Goal: Task Accomplishment & Management: Complete application form

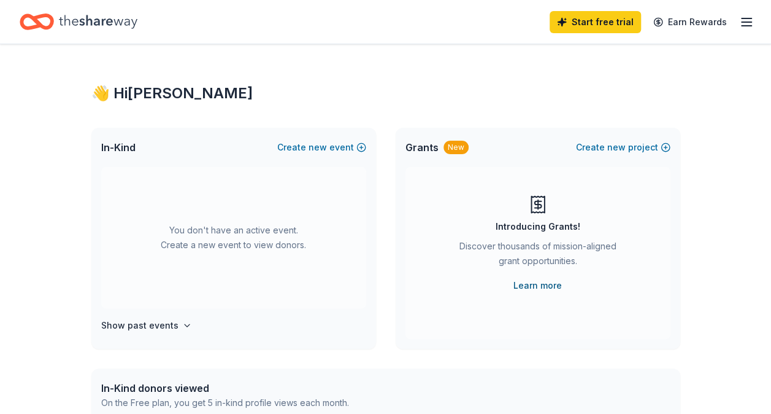
scroll to position [61, 0]
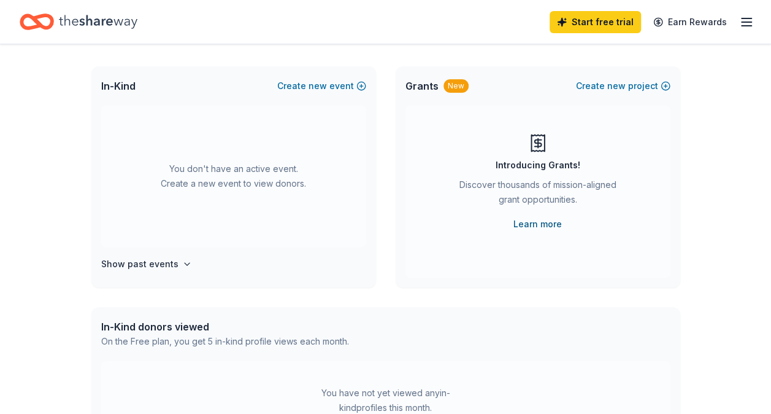
click at [540, 226] on link "Learn more" at bounding box center [538, 224] width 48 height 15
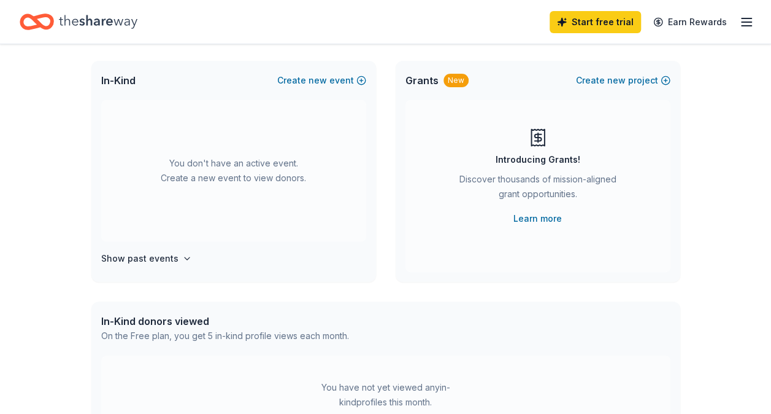
scroll to position [0, 0]
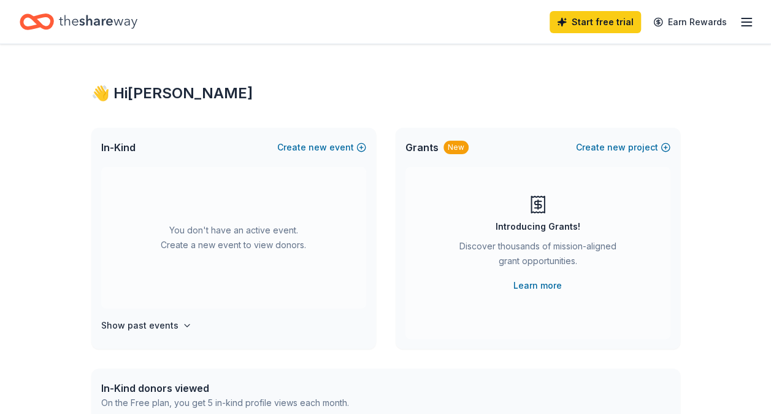
click at [743, 28] on icon "button" at bounding box center [747, 22] width 15 height 15
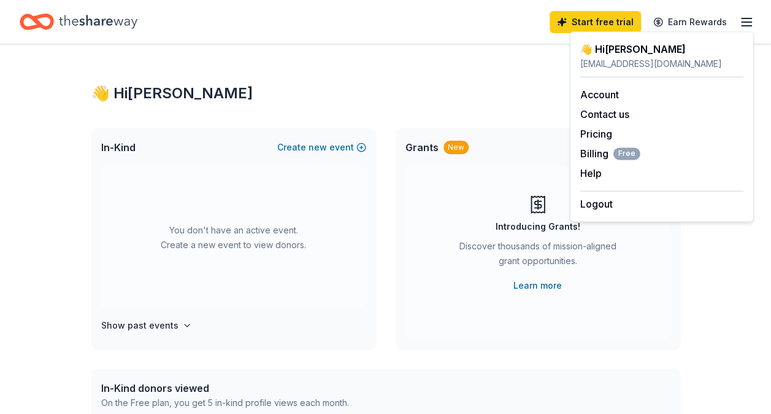
click at [444, 78] on div "👋 Hi [PERSON_NAME] In-Kind Create new event You don't have an active event. Cre…" at bounding box center [386, 402] width 628 height 717
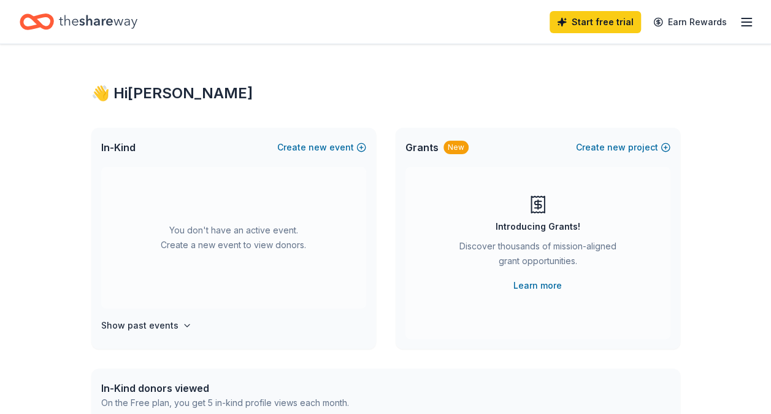
scroll to position [61, 0]
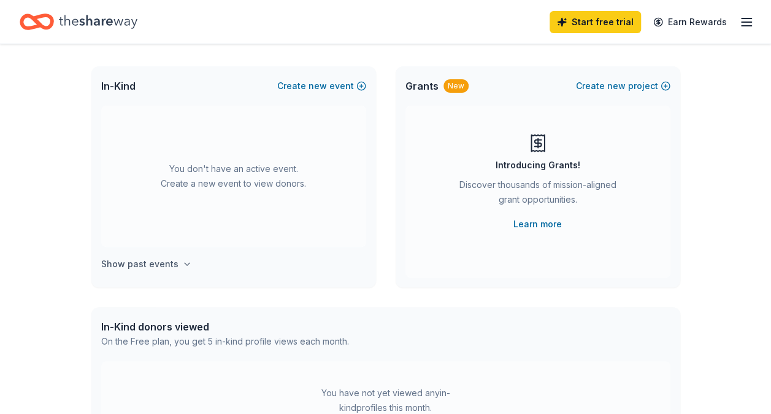
click at [182, 262] on icon "button" at bounding box center [187, 264] width 10 height 10
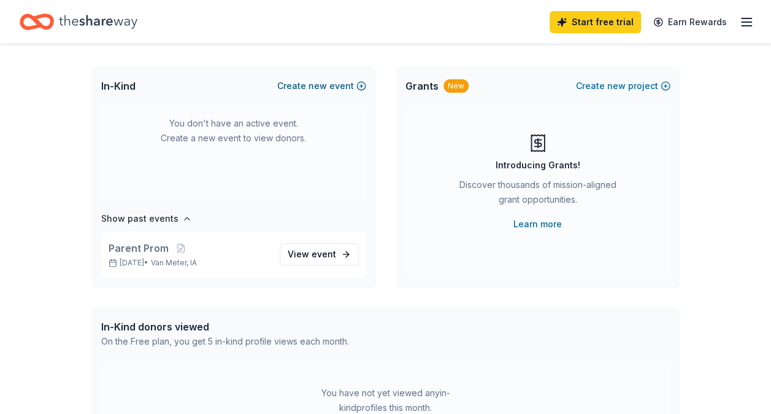
click at [341, 86] on button "Create new event" at bounding box center [321, 86] width 89 height 15
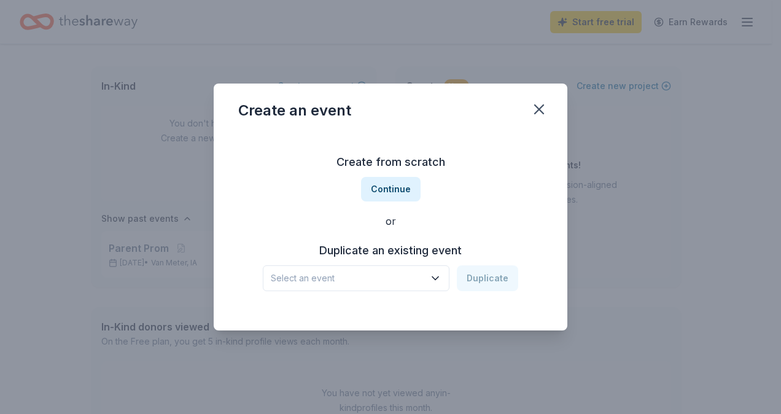
click at [371, 270] on button "Select an event" at bounding box center [356, 278] width 187 height 26
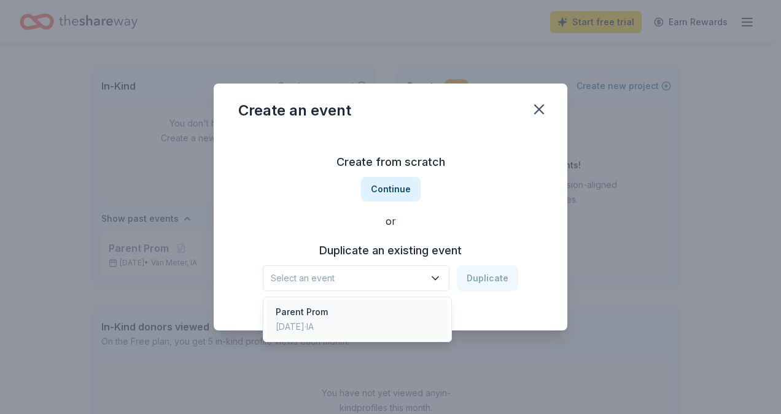
click at [371, 309] on div "Parent Prom Feb 01, 2025 · IA" at bounding box center [357, 319] width 183 height 39
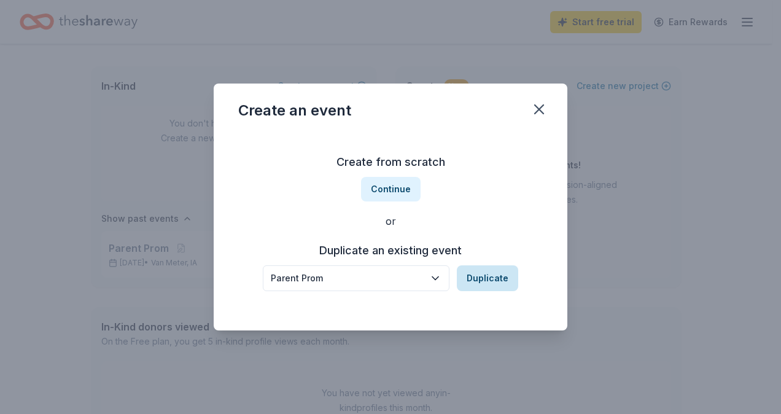
click at [476, 278] on button "Duplicate" at bounding box center [487, 278] width 61 height 26
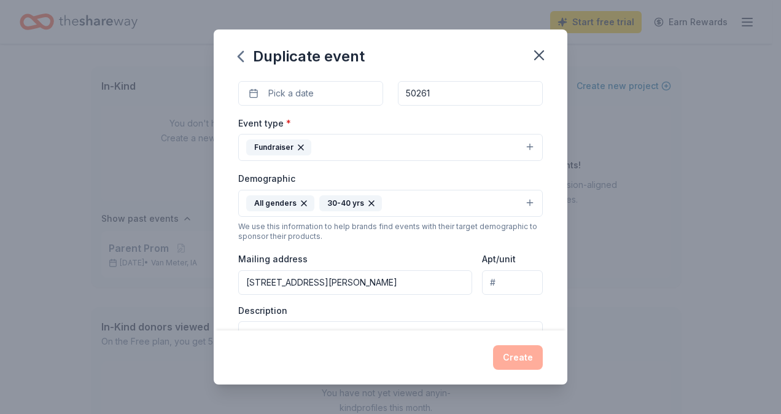
scroll to position [184, 0]
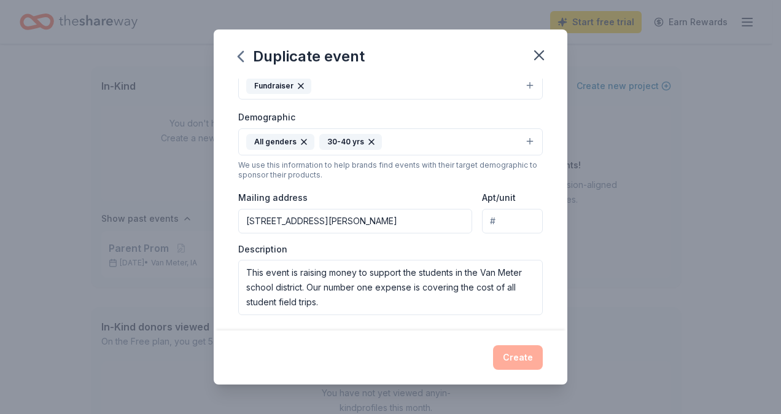
click at [522, 136] on button "All genders 30-40 yrs" at bounding box center [390, 141] width 304 height 27
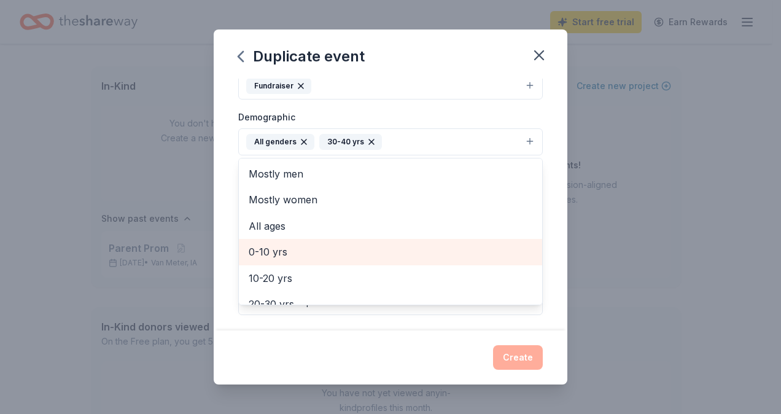
scroll to position [123, 0]
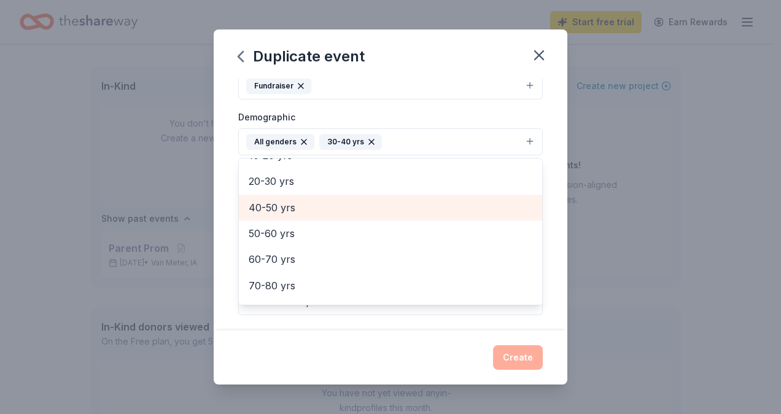
click at [361, 212] on span "40-50 yrs" at bounding box center [391, 207] width 284 height 16
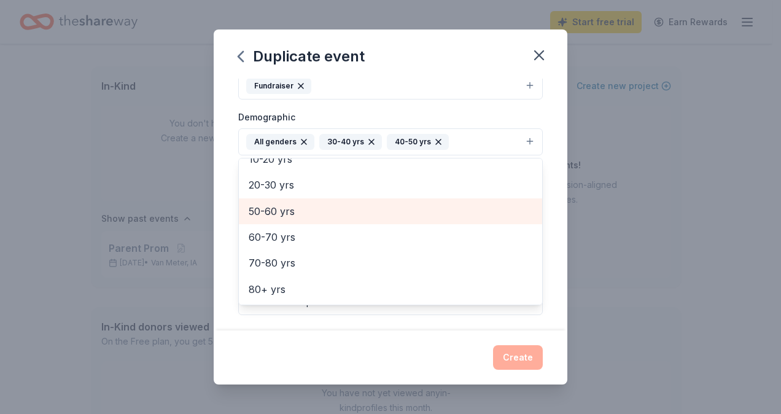
scroll to position [118, 0]
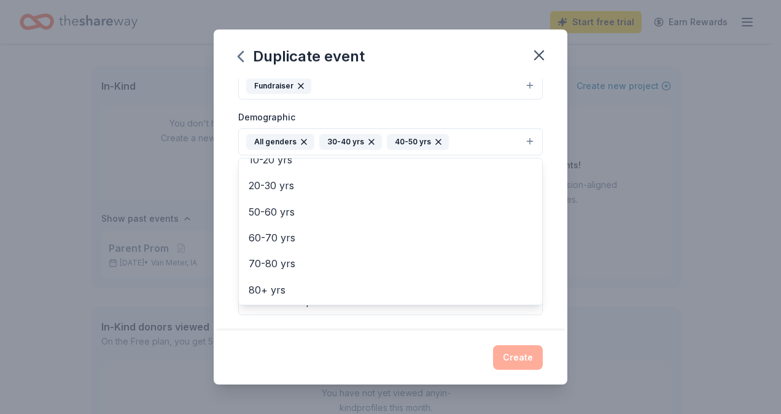
click at [390, 360] on div "Duplicate event Event name * Parent Prom 11 /100 Event website Www.vmepc.com At…" at bounding box center [391, 206] width 354 height 355
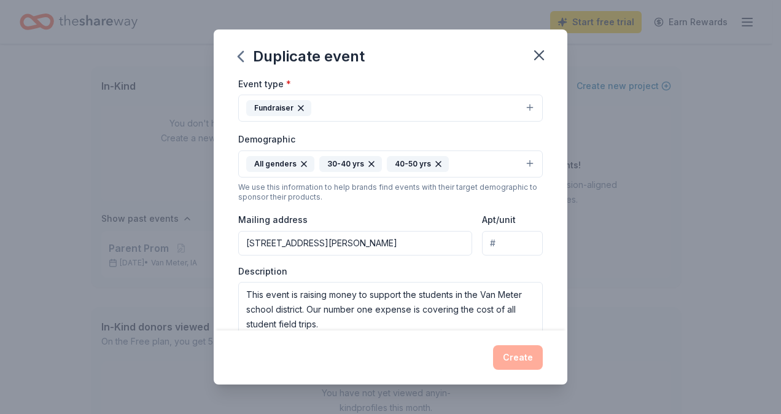
scroll to position [0, 0]
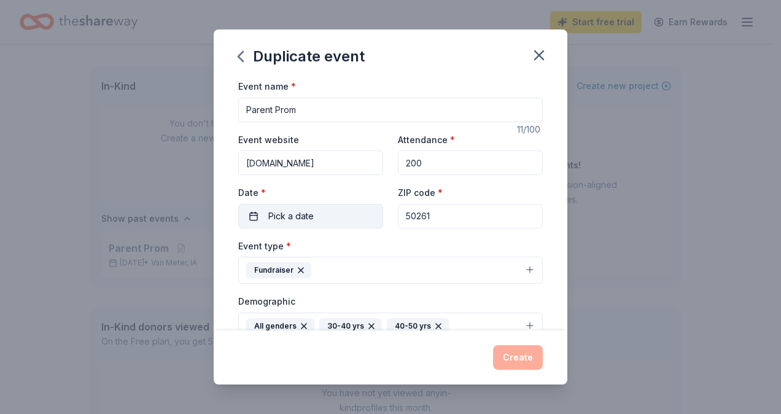
click at [311, 225] on button "Pick a date" at bounding box center [310, 216] width 145 height 25
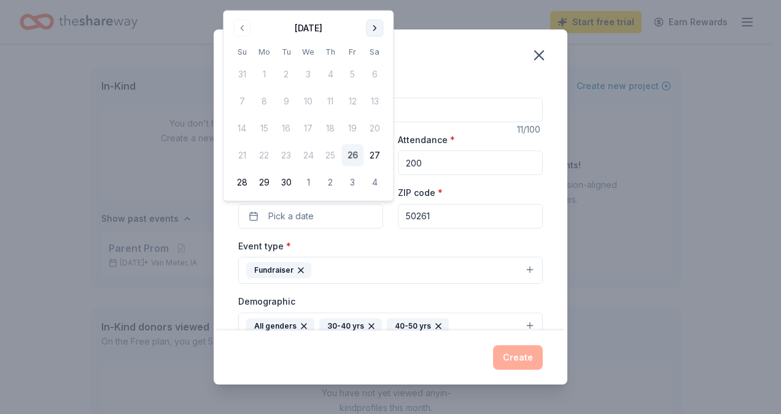
click at [373, 31] on button "Go to next month" at bounding box center [374, 28] width 17 height 17
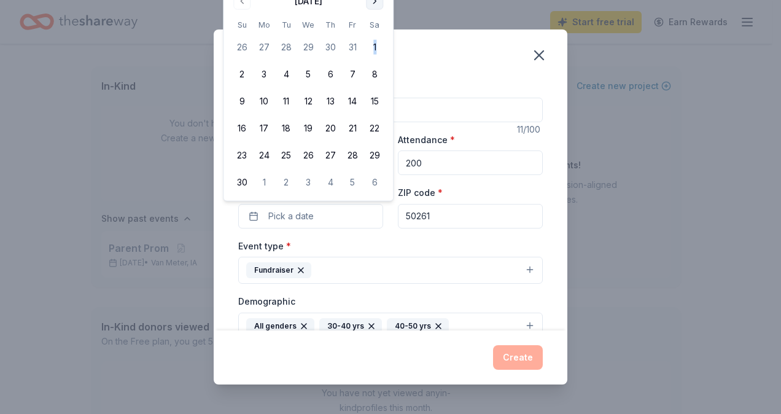
click at [373, 31] on tbody "26 27 28 29 30 31 1 2 3 4 5 6 7 8 9 10 11 12 13 14 15 16 17 18 19 20 21 22 23 2…" at bounding box center [308, 112] width 155 height 162
click at [642, 235] on div "Duplicate event Event name * Parent Prom 11 /100 Event website Www.vmepc.com At…" at bounding box center [390, 207] width 781 height 414
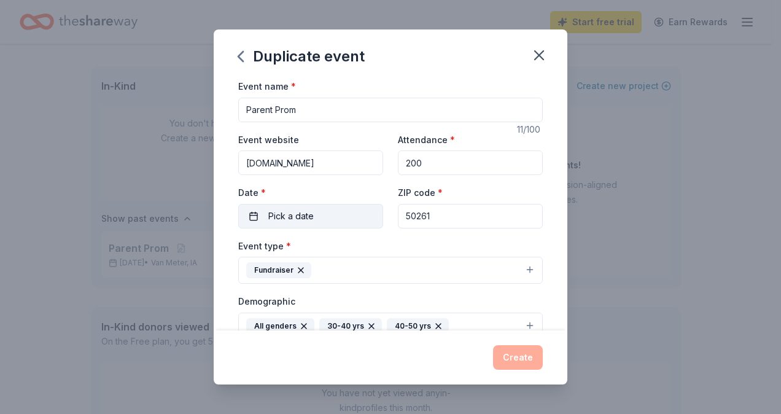
click at [336, 217] on button "Pick a date" at bounding box center [310, 216] width 145 height 25
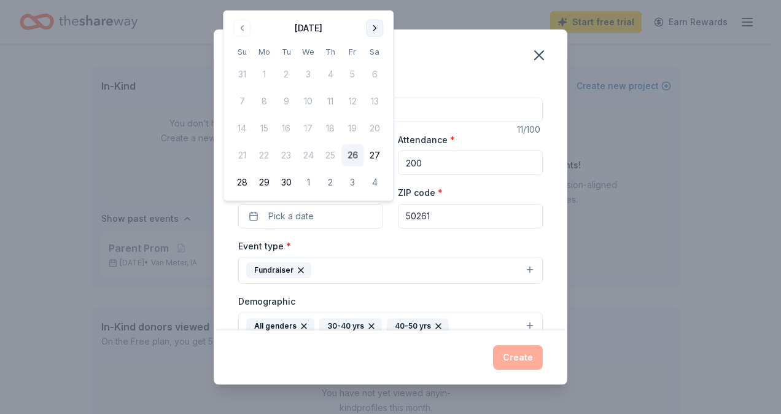
click at [373, 27] on button "Go to next month" at bounding box center [374, 28] width 17 height 17
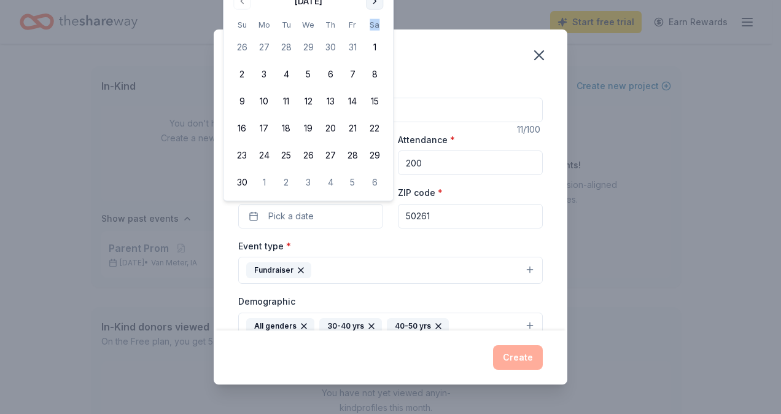
click at [373, 27] on th "Sa" at bounding box center [374, 24] width 22 height 13
drag, startPoint x: 373, startPoint y: 27, endPoint x: 376, endPoint y: 2, distance: 24.7
click at [376, 2] on button "Go to next month" at bounding box center [374, 1] width 17 height 17
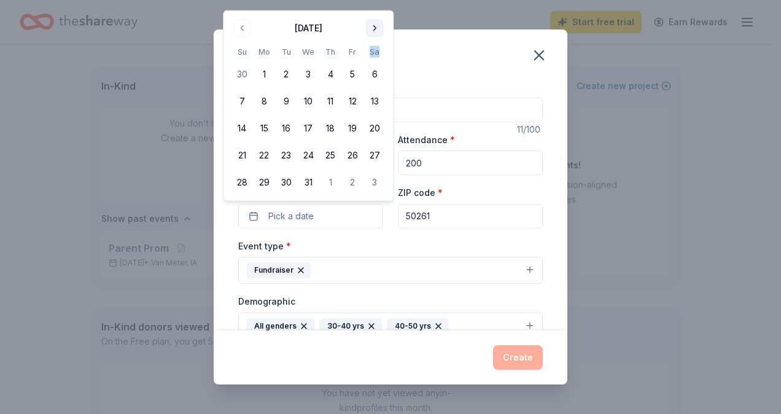
click at [376, 23] on button "Go to next month" at bounding box center [374, 28] width 17 height 17
click at [374, 182] on button "31" at bounding box center [374, 182] width 22 height 22
click at [476, 249] on div "Event type * Fundraiser" at bounding box center [390, 261] width 304 height 46
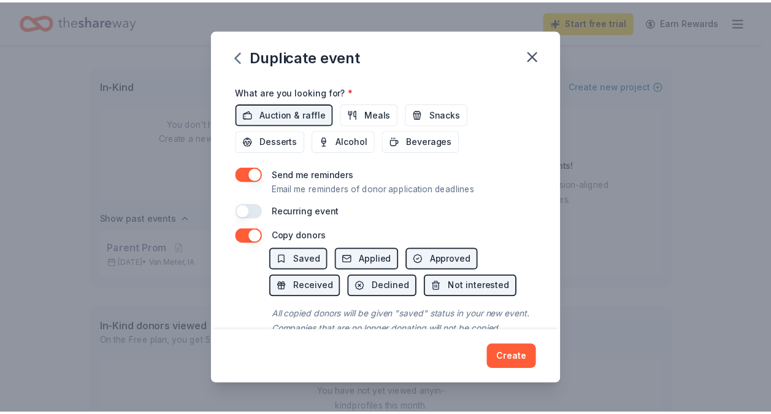
scroll to position [469, 0]
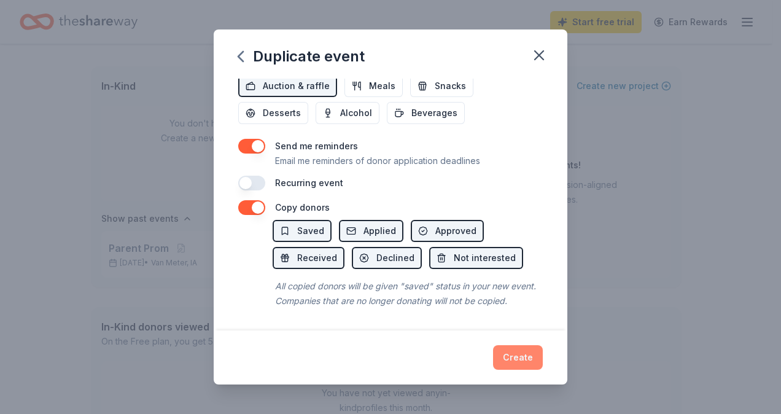
click at [530, 361] on button "Create" at bounding box center [518, 357] width 50 height 25
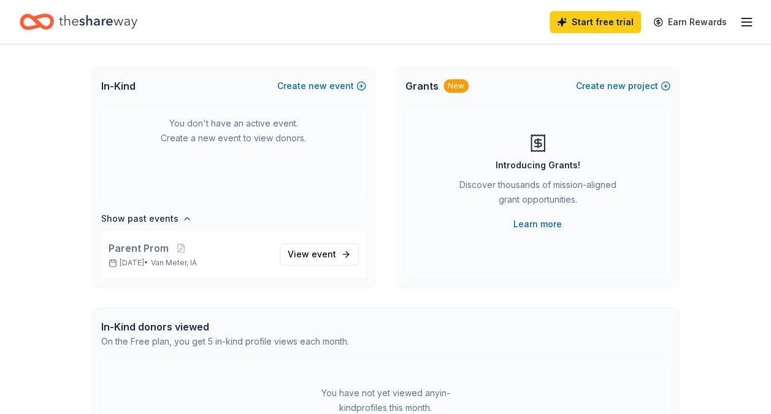
scroll to position [0, 0]
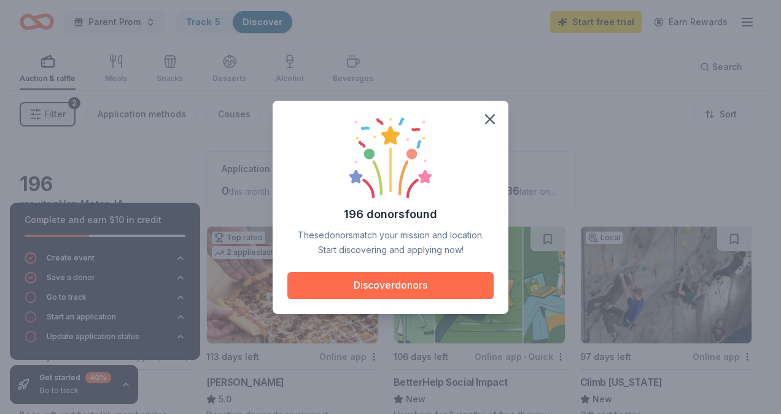
click at [408, 281] on button "Discover donors" at bounding box center [390, 285] width 206 height 27
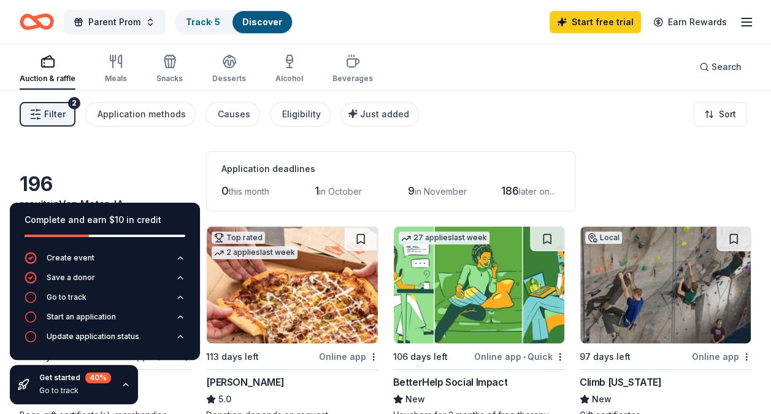
click at [110, 157] on div "196 results in Van Meter, IA Application deadlines 0 this month 1 in October 9 …" at bounding box center [386, 181] width 732 height 60
click at [383, 158] on div "Application deadlines 0 this month 1 in October 9 in November 186 later on..." at bounding box center [390, 181] width 369 height 60
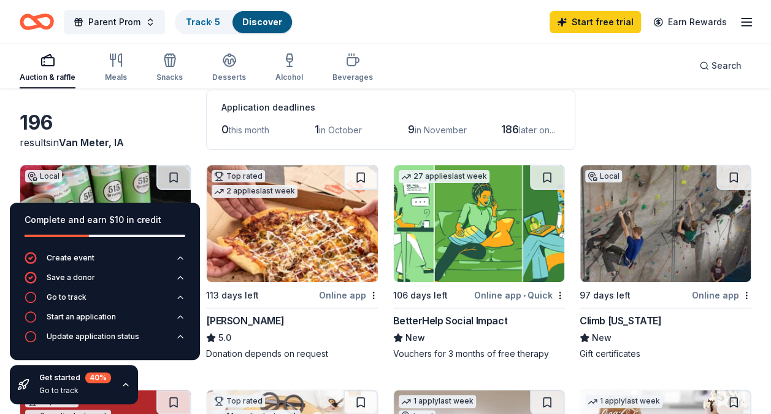
click at [662, 242] on img at bounding box center [666, 223] width 171 height 117
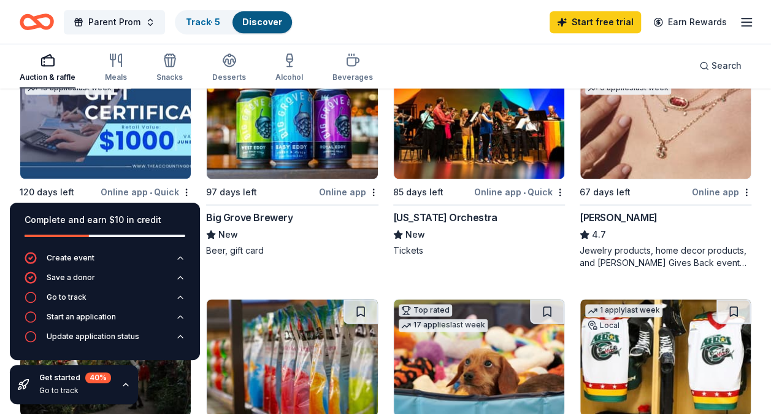
scroll to position [491, 0]
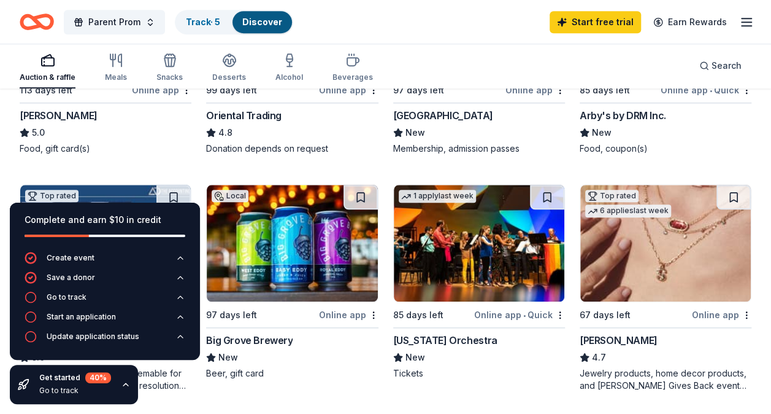
click at [482, 69] on div "Auction & raffle Meals Snacks Desserts Alcohol Beverages Search" at bounding box center [386, 65] width 732 height 45
click at [268, 336] on div "Big Grove Brewery" at bounding box center [249, 340] width 87 height 15
click at [659, 241] on img at bounding box center [666, 243] width 171 height 117
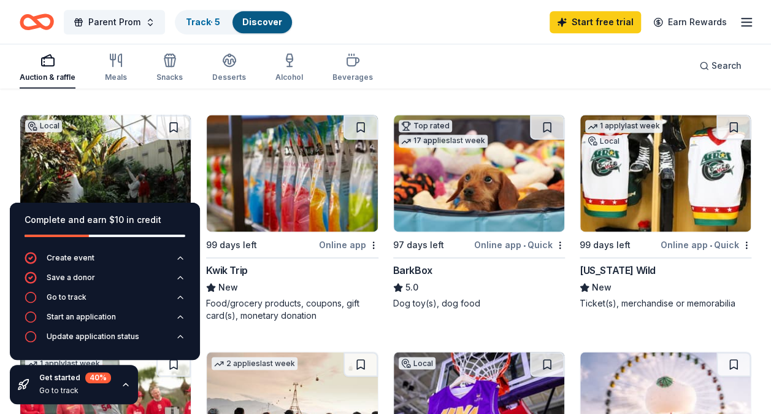
scroll to position [859, 0]
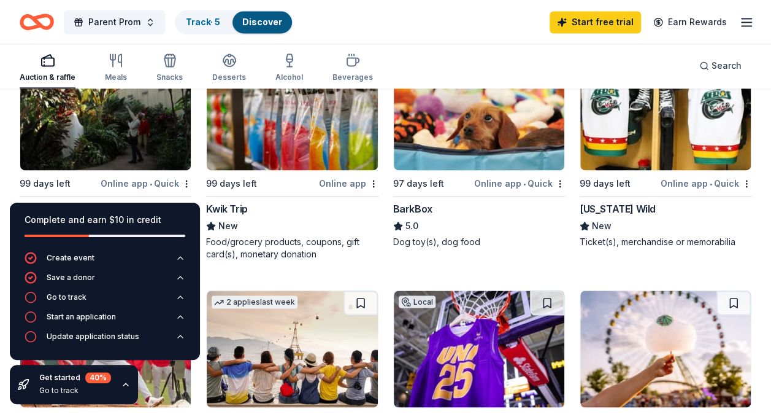
click at [101, 151] on img at bounding box center [105, 111] width 171 height 117
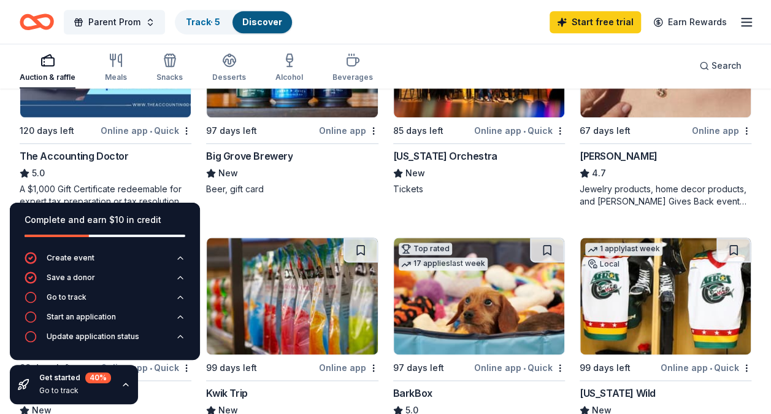
scroll to position [736, 0]
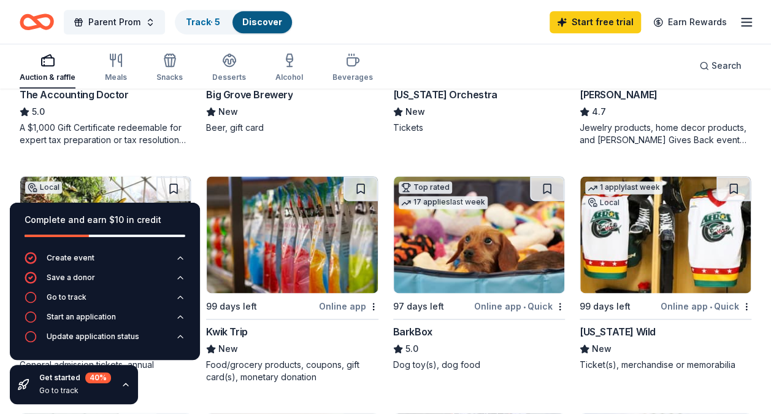
click at [305, 213] on img at bounding box center [292, 234] width 171 height 117
click at [52, 218] on div "Complete and earn $10 in credit" at bounding box center [105, 219] width 161 height 15
click at [121, 388] on icon "button" at bounding box center [126, 384] width 10 height 10
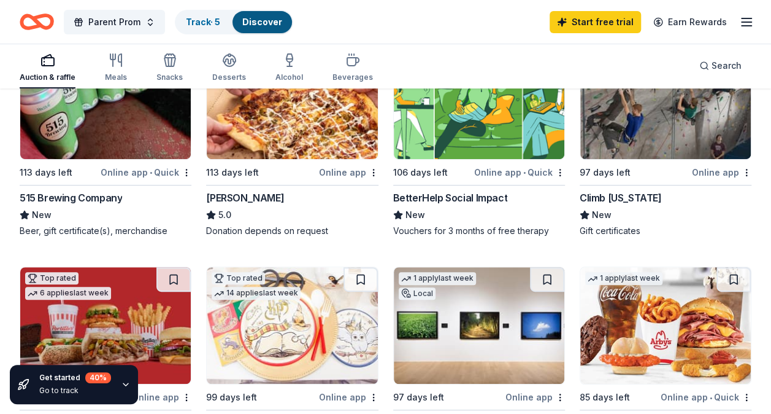
scroll to position [123, 0]
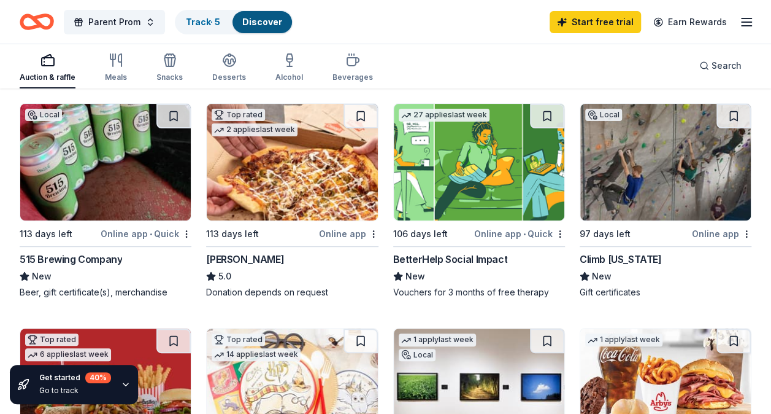
click at [101, 177] on img at bounding box center [105, 162] width 171 height 117
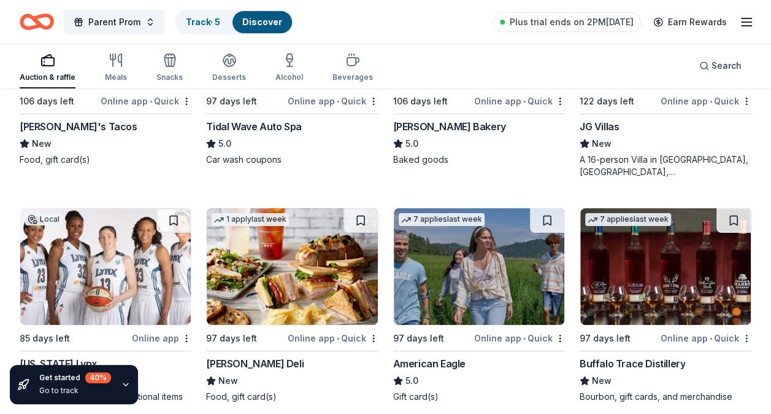
scroll to position [2424, 0]
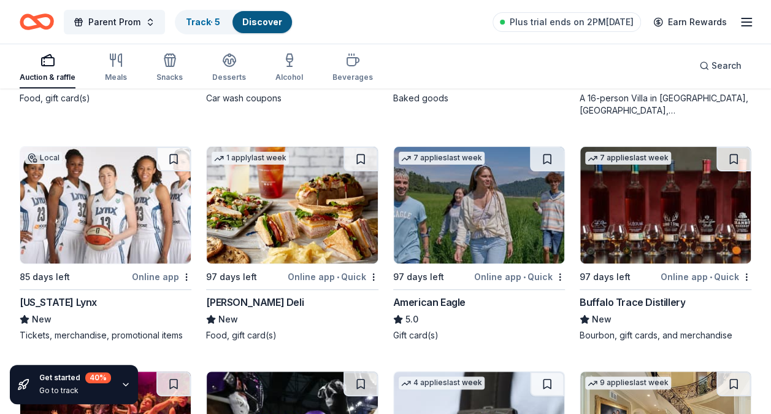
click at [622, 227] on img at bounding box center [666, 205] width 171 height 117
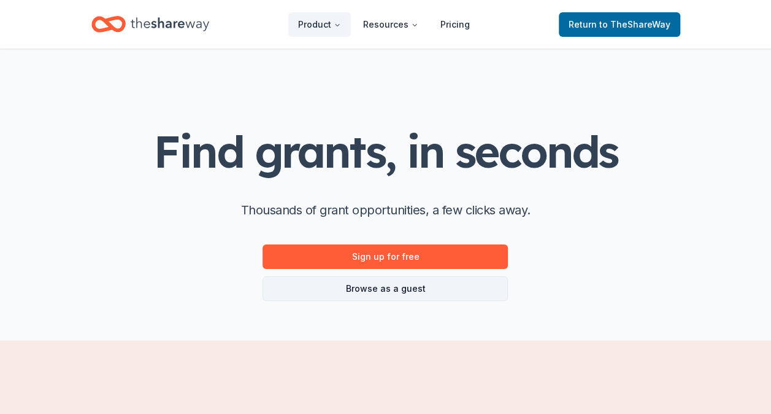
click at [404, 281] on link "Browse as a guest" at bounding box center [385, 288] width 245 height 25
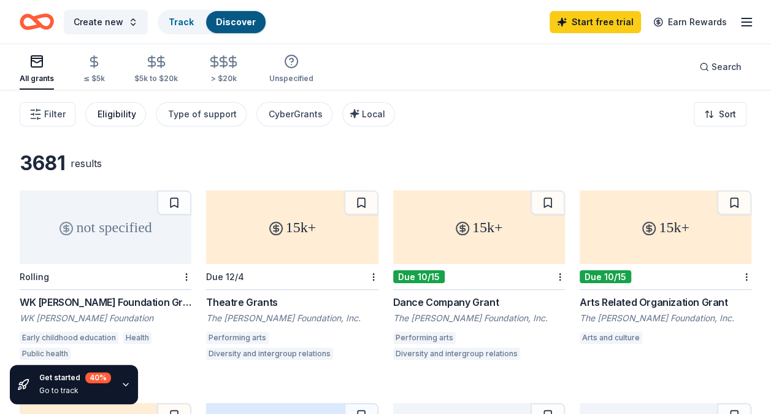
click at [120, 120] on div "Eligibility" at bounding box center [117, 114] width 39 height 15
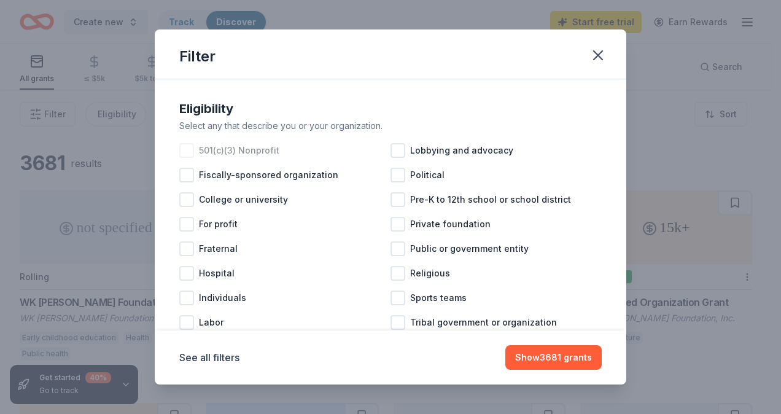
click at [191, 151] on div at bounding box center [186, 150] width 15 height 15
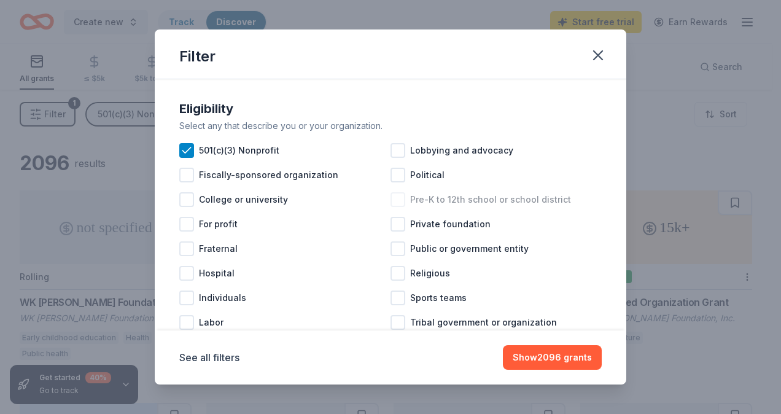
click at [395, 197] on div at bounding box center [397, 199] width 15 height 15
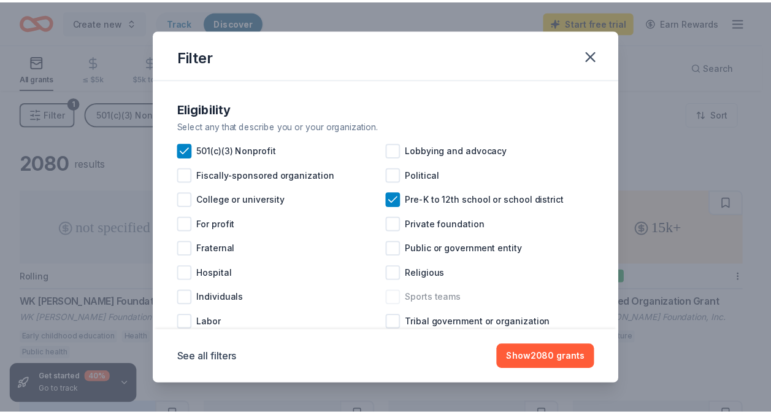
scroll to position [33, 0]
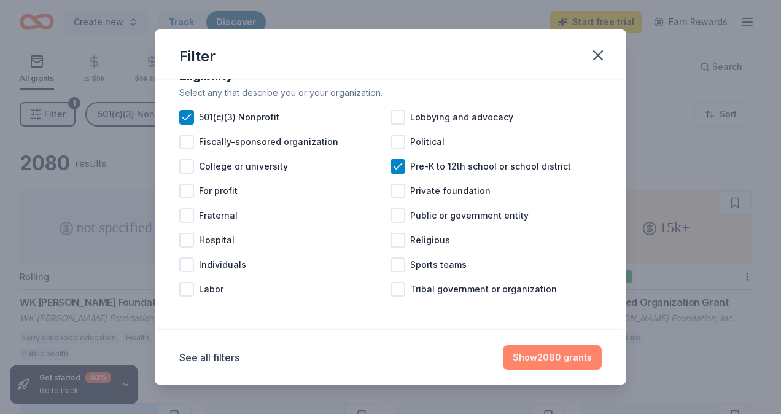
click at [569, 357] on button "Show 2080 grants" at bounding box center [552, 357] width 99 height 25
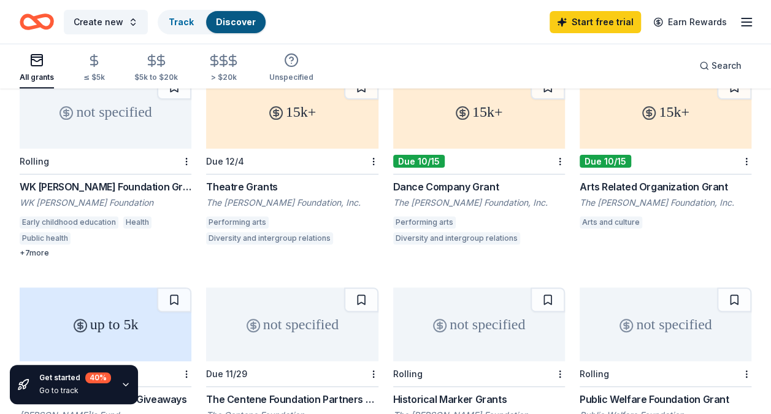
scroll to position [0, 0]
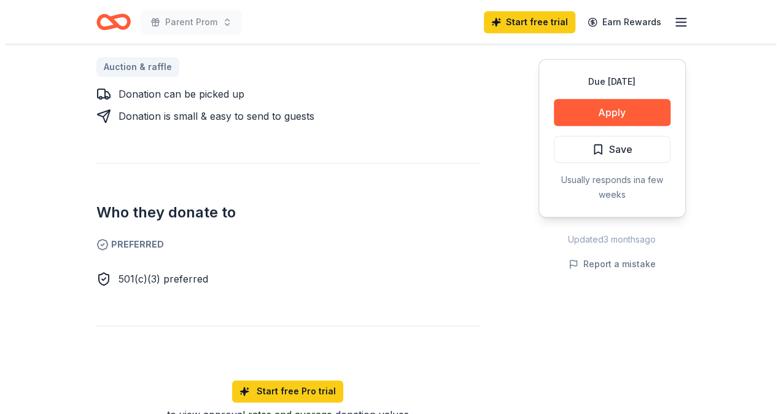
scroll to position [368, 0]
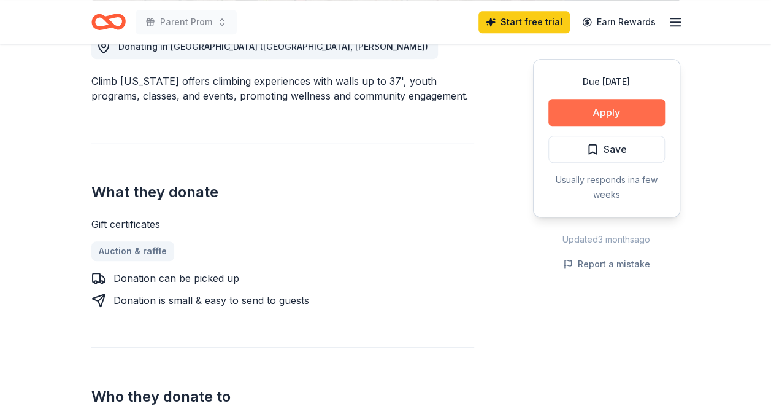
click at [630, 118] on button "Apply" at bounding box center [607, 112] width 117 height 27
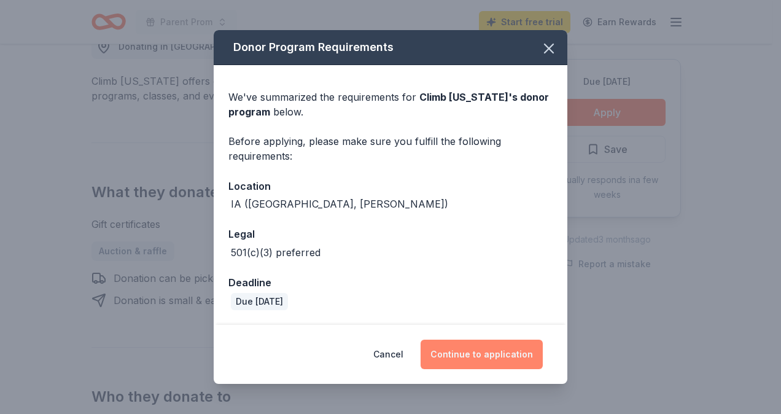
click at [512, 345] on button "Continue to application" at bounding box center [481, 353] width 122 height 29
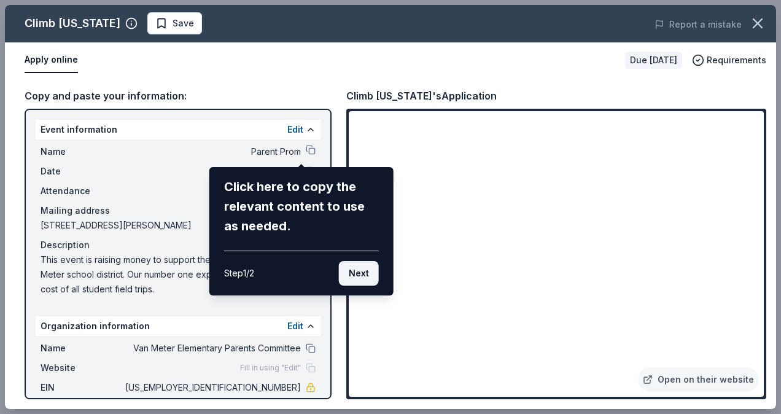
click at [361, 274] on button "Next" at bounding box center [359, 273] width 40 height 25
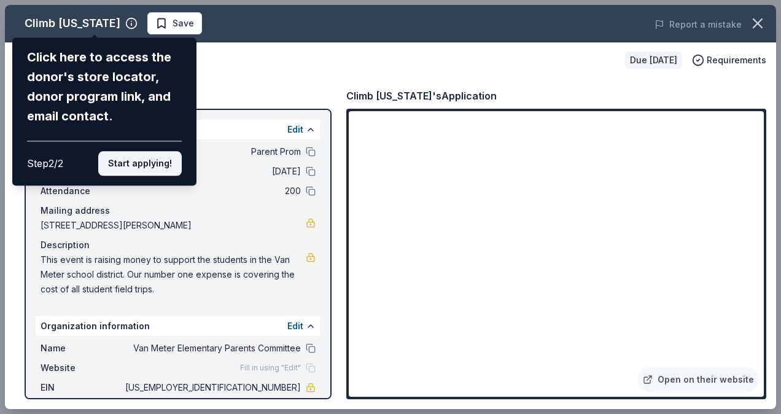
click at [147, 166] on button "Start applying!" at bounding box center [139, 163] width 83 height 25
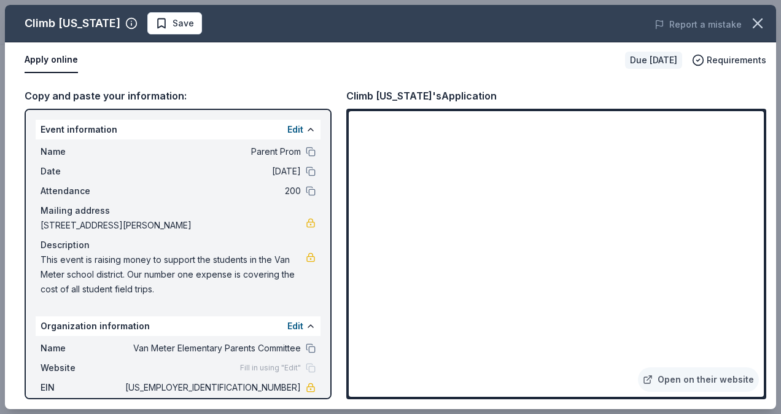
scroll to position [75, 0]
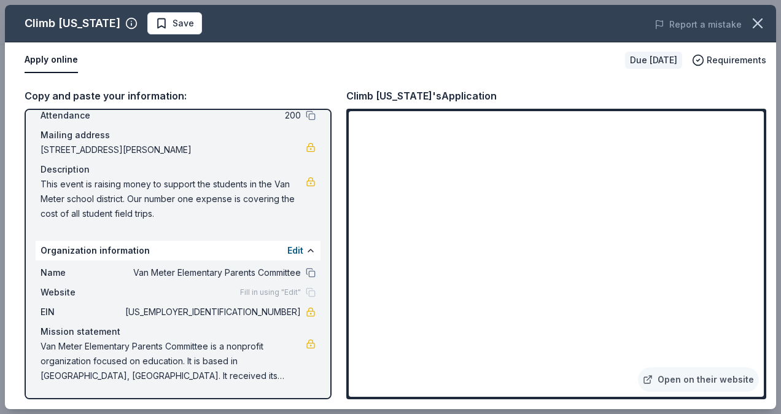
click at [130, 93] on div "Copy and paste your information:" at bounding box center [178, 96] width 307 height 16
click at [306, 114] on button at bounding box center [311, 115] width 10 height 10
click at [306, 272] on button at bounding box center [311, 273] width 10 height 10
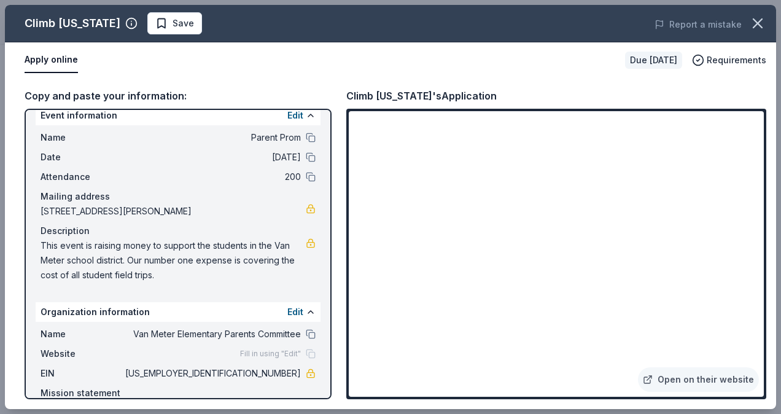
drag, startPoint x: 164, startPoint y: 277, endPoint x: 33, endPoint y: 238, distance: 136.5
click at [33, 238] on div "Event information Edit Name Parent Prom Date 01/31/26 Attendance 200 Mailing ad…" at bounding box center [178, 254] width 307 height 290
drag, startPoint x: 37, startPoint y: 241, endPoint x: 91, endPoint y: 247, distance: 55.0
click at [37, 241] on div "Name Parent Prom Date 01/31/26 Attendance 200 Mailing address 2510 Webster Circ…" at bounding box center [178, 206] width 285 height 162
click at [166, 253] on span "This event is raising money to support the students in the Van Meter school dis…" at bounding box center [173, 260] width 265 height 44
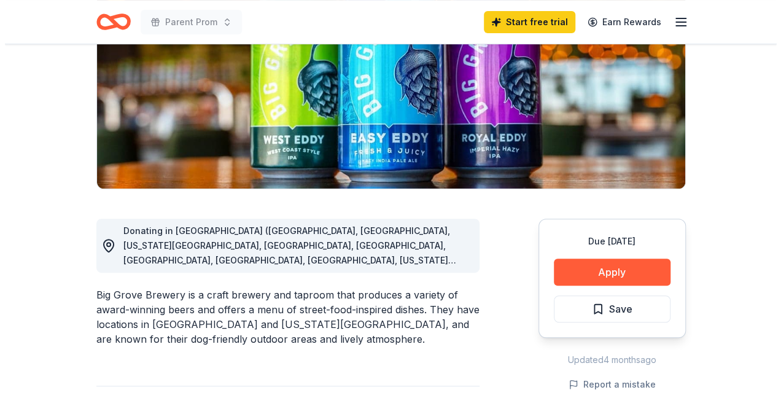
scroll to position [245, 0]
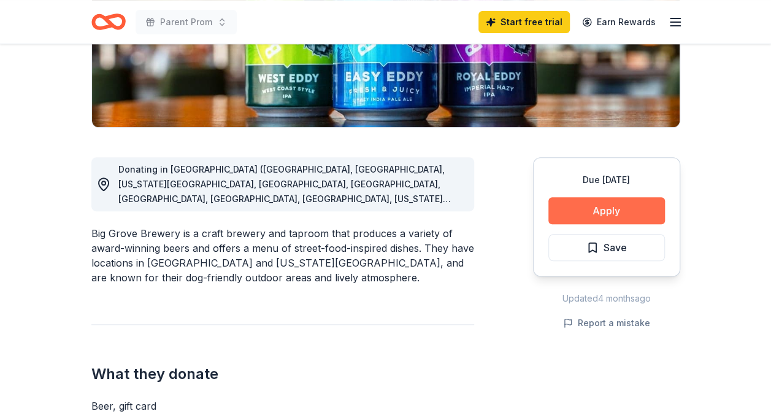
click at [606, 211] on button "Apply" at bounding box center [607, 210] width 117 height 27
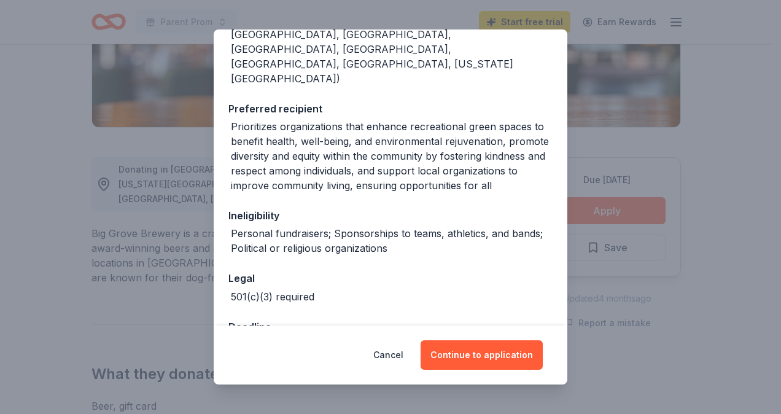
scroll to position [212, 0]
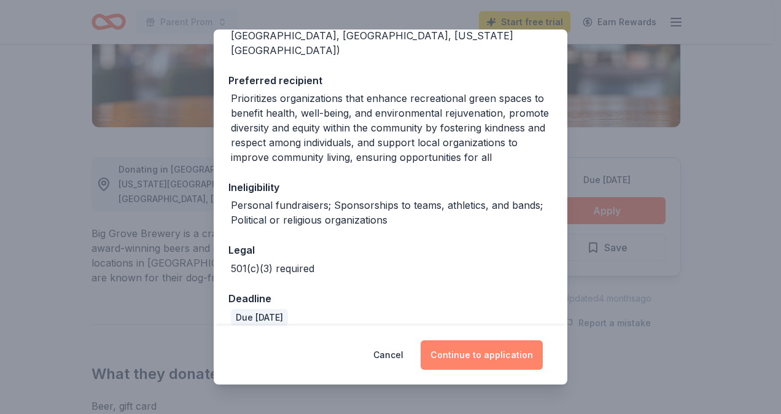
click at [498, 363] on button "Continue to application" at bounding box center [481, 354] width 122 height 29
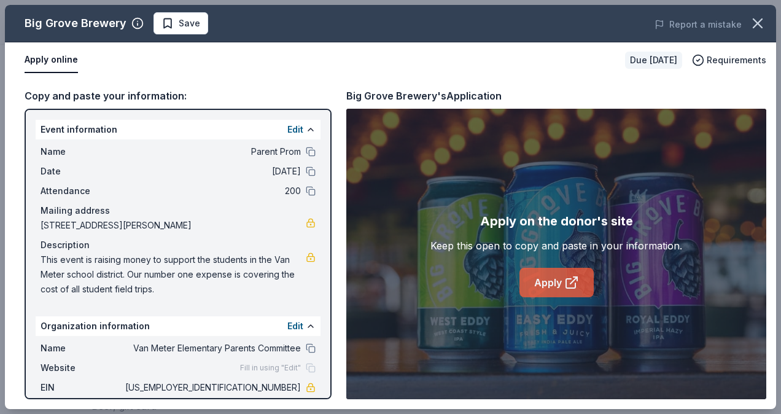
click at [552, 280] on link "Apply" at bounding box center [556, 282] width 74 height 29
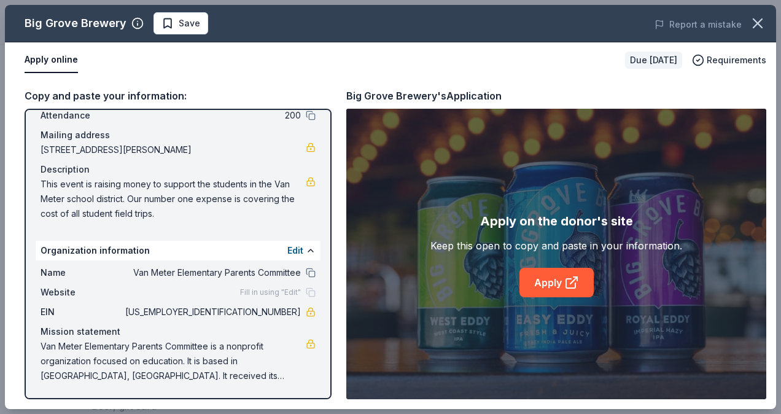
drag, startPoint x: 292, startPoint y: 311, endPoint x: 238, endPoint y: 313, distance: 54.1
click at [238, 313] on div "EIN 47-1258072" at bounding box center [178, 311] width 275 height 15
drag, startPoint x: 238, startPoint y: 312, endPoint x: 293, endPoint y: 308, distance: 55.4
click at [290, 311] on span "47-1258072" at bounding box center [212, 311] width 178 height 15
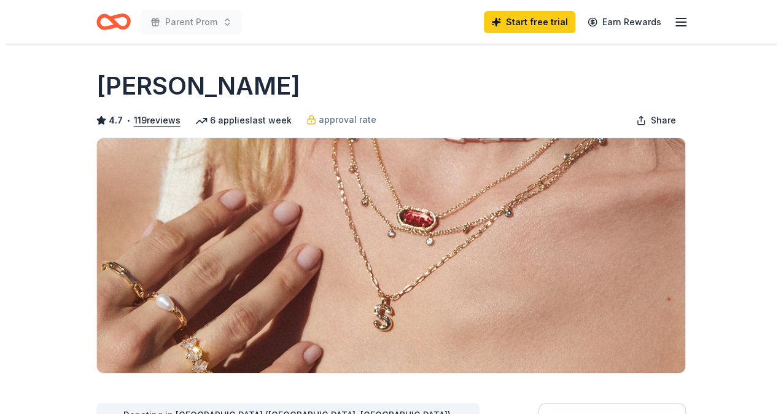
scroll to position [245, 0]
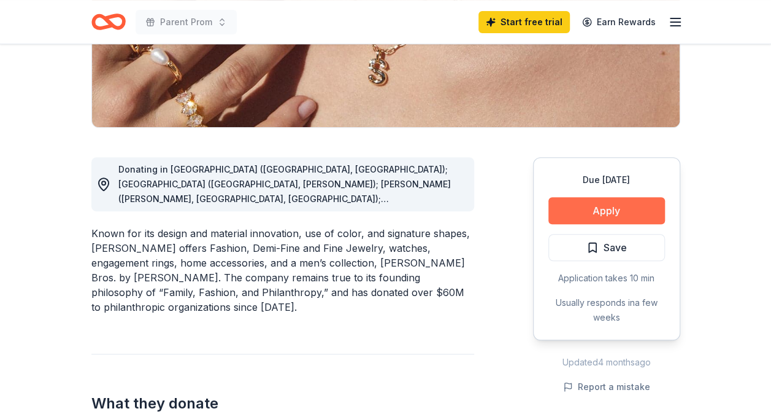
click at [644, 218] on button "Apply" at bounding box center [607, 210] width 117 height 27
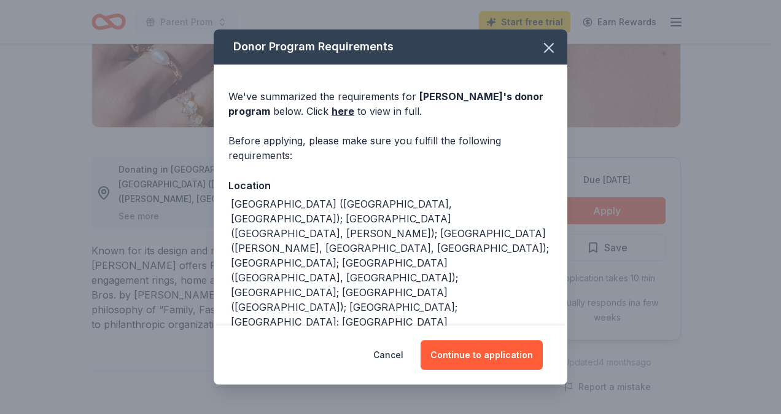
scroll to position [182, 0]
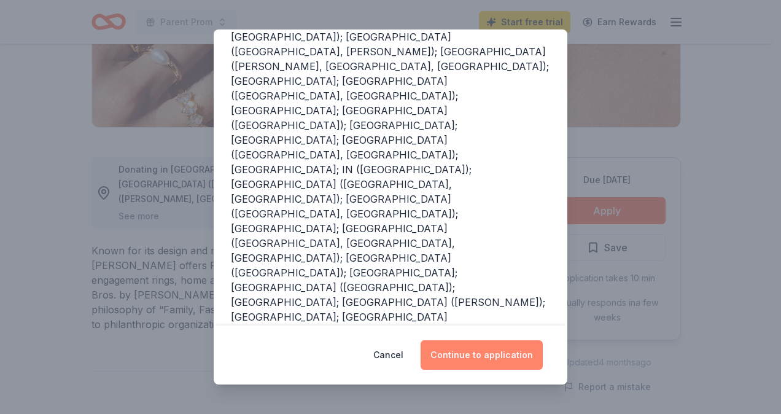
click at [502, 351] on button "Continue to application" at bounding box center [481, 354] width 122 height 29
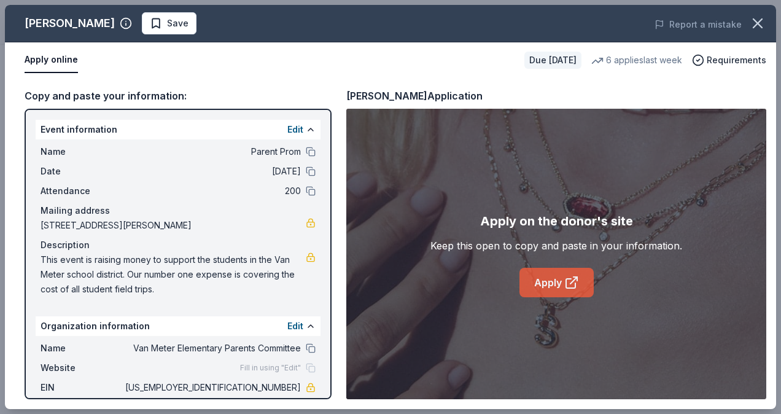
click at [560, 282] on link "Apply" at bounding box center [556, 282] width 74 height 29
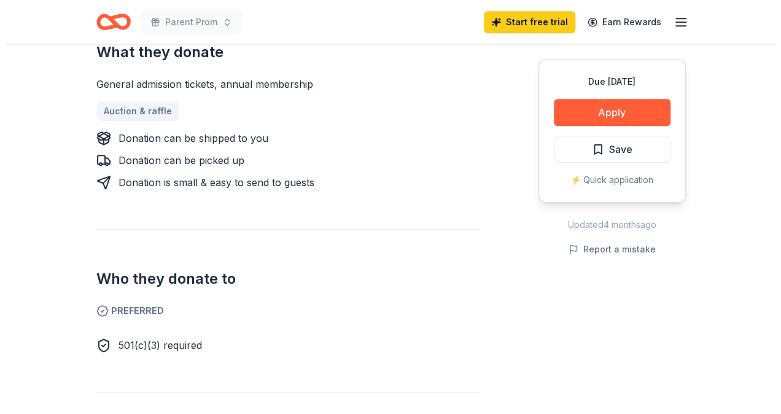
scroll to position [307, 0]
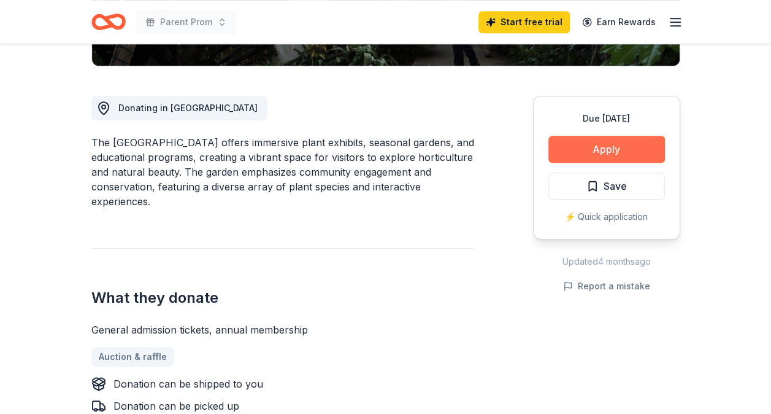
click at [587, 150] on button "Apply" at bounding box center [607, 149] width 117 height 27
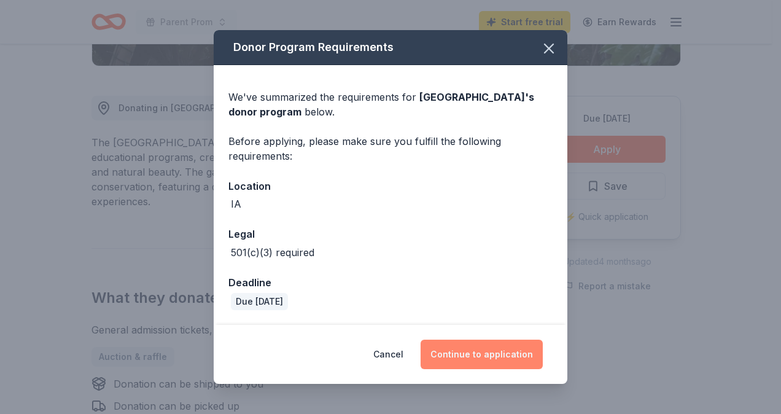
click at [497, 362] on button "Continue to application" at bounding box center [481, 353] width 122 height 29
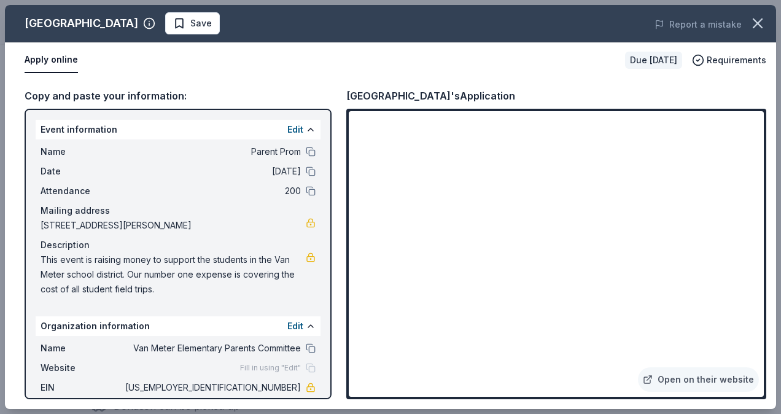
scroll to position [1416, 0]
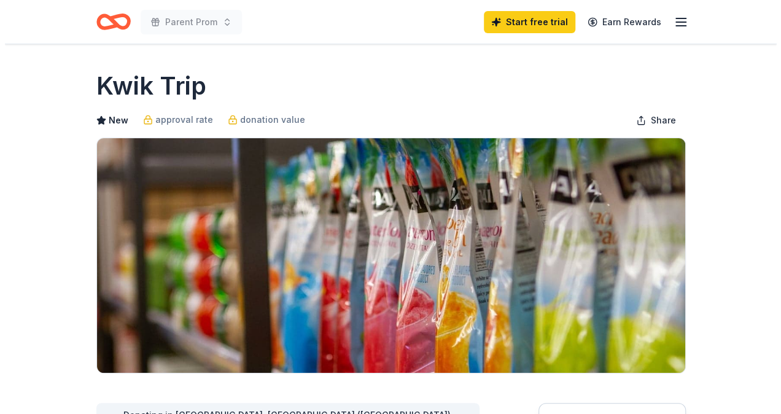
scroll to position [245, 0]
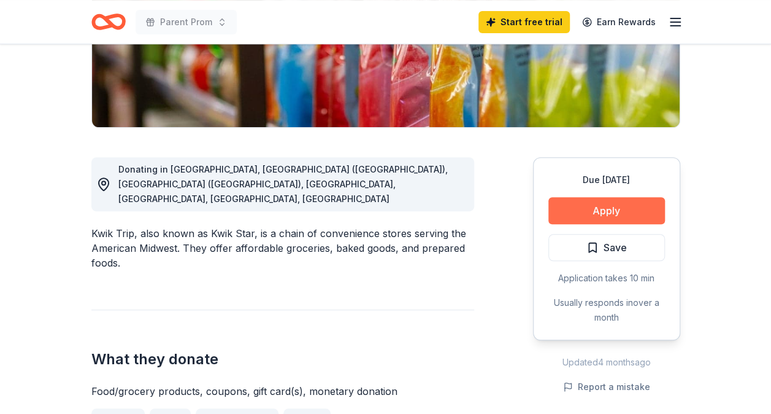
click at [625, 212] on button "Apply" at bounding box center [607, 210] width 117 height 27
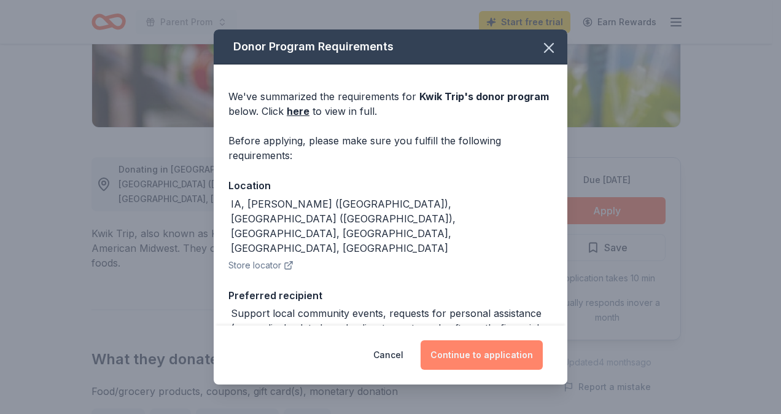
click at [508, 362] on button "Continue to application" at bounding box center [481, 354] width 122 height 29
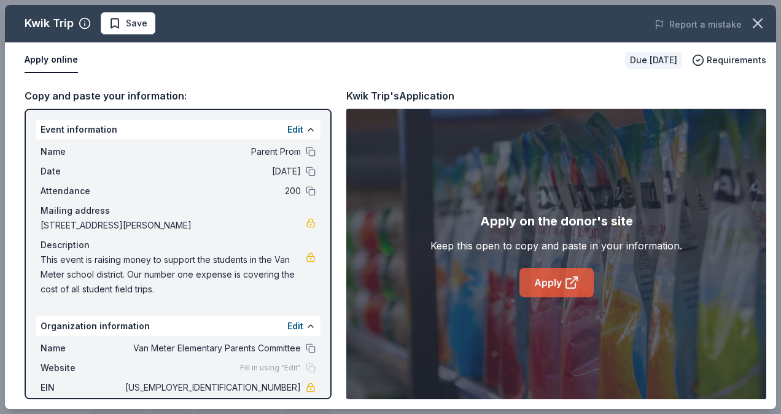
click at [553, 274] on link "Apply" at bounding box center [556, 282] width 74 height 29
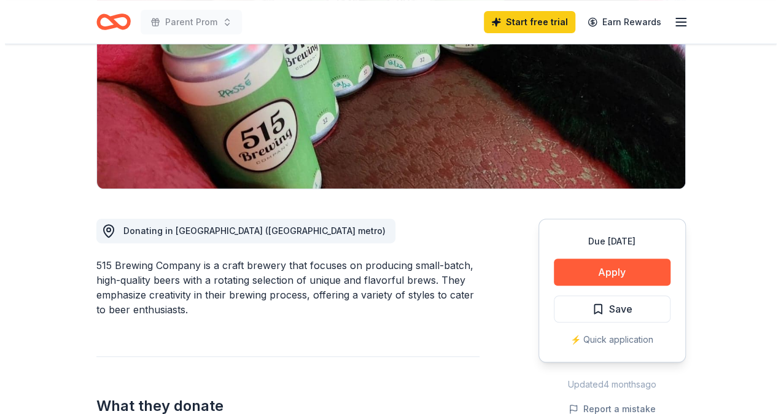
scroll to position [245, 0]
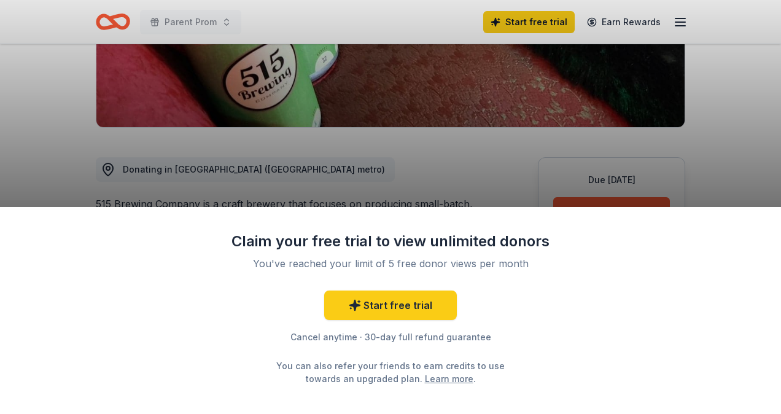
click at [430, 196] on div "Claim your free trial to view unlimited donors You've reached your limit of 5 f…" at bounding box center [390, 207] width 781 height 414
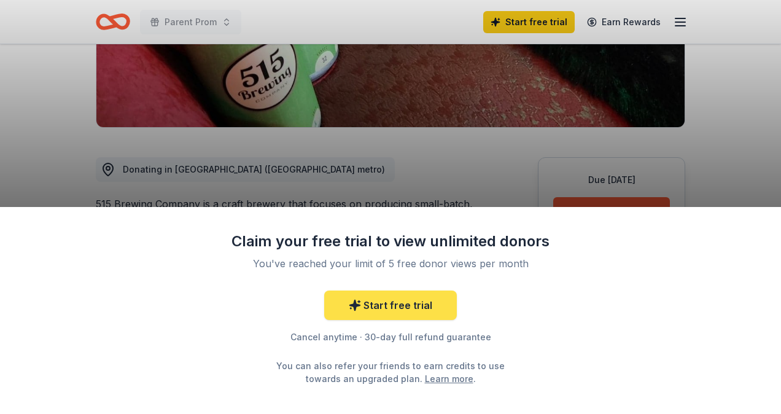
click at [411, 311] on link "Start free trial" at bounding box center [390, 304] width 133 height 29
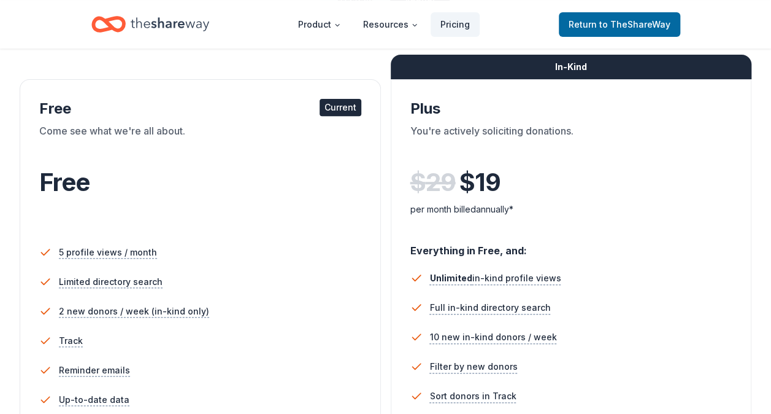
scroll to position [368, 0]
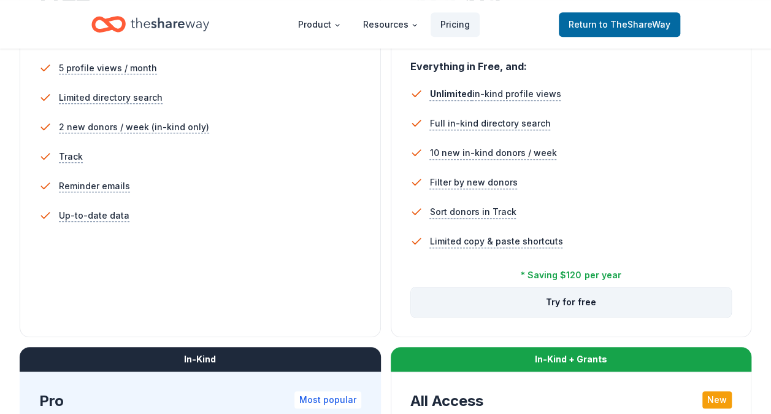
click at [614, 311] on button "Try for free" at bounding box center [571, 301] width 321 height 29
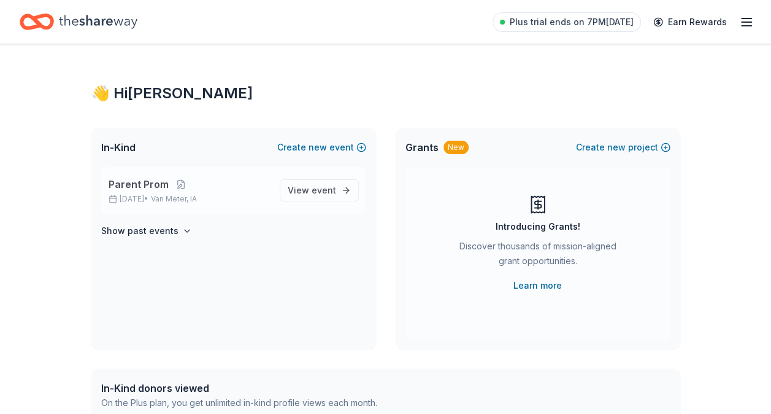
click at [241, 182] on p "Parent Prom" at bounding box center [189, 184] width 161 height 15
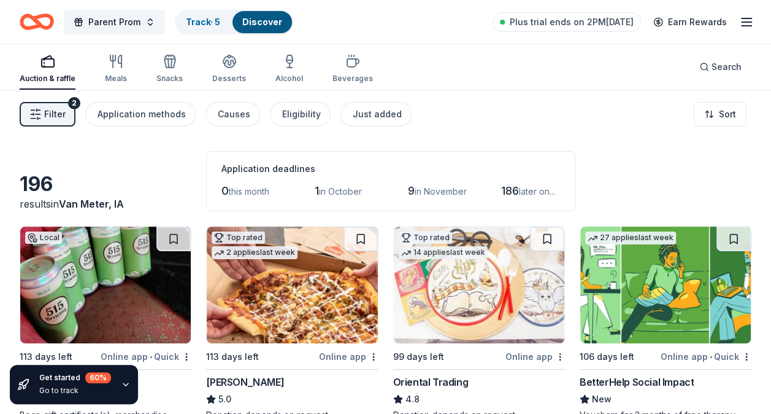
scroll to position [123, 0]
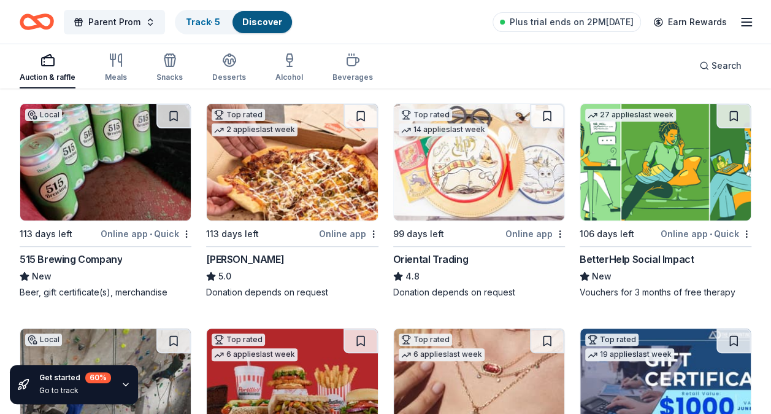
click at [71, 163] on img at bounding box center [105, 162] width 171 height 117
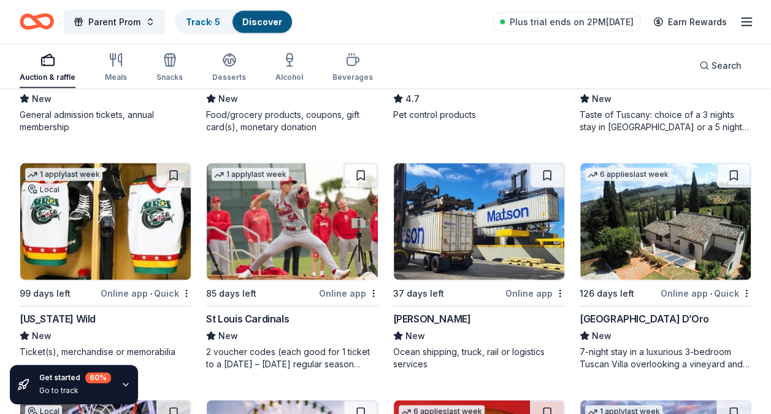
scroll to position [1297, 0]
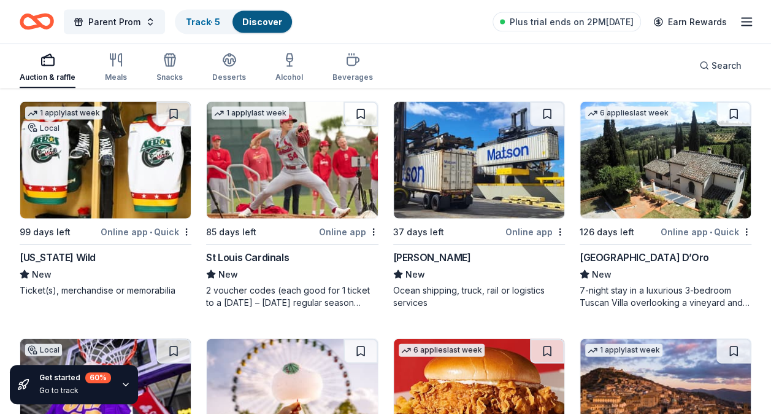
click at [277, 153] on img at bounding box center [292, 160] width 171 height 117
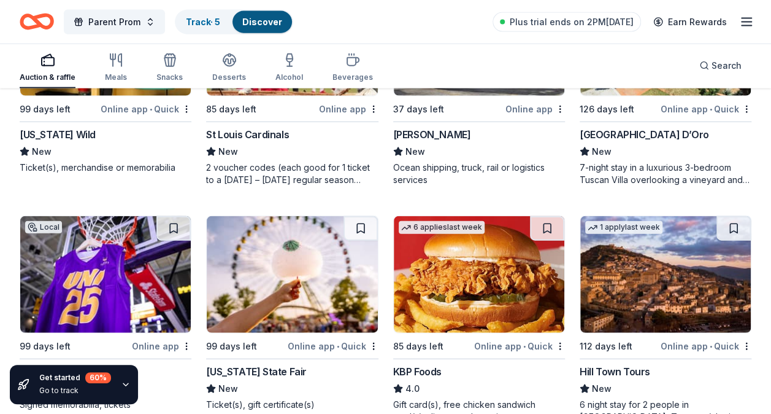
scroll to position [1235, 0]
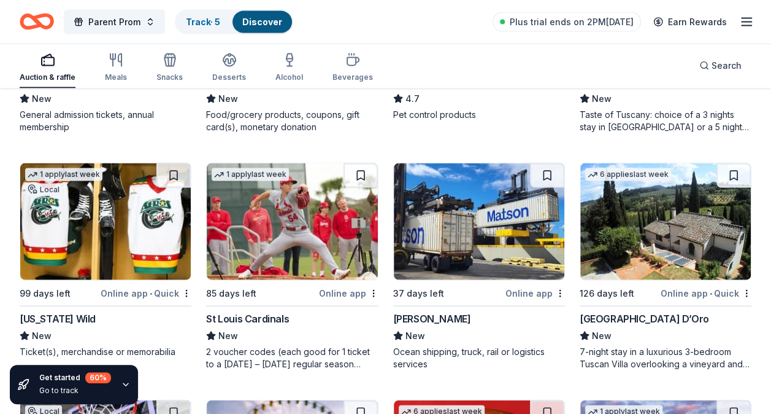
click at [113, 214] on img at bounding box center [105, 221] width 171 height 117
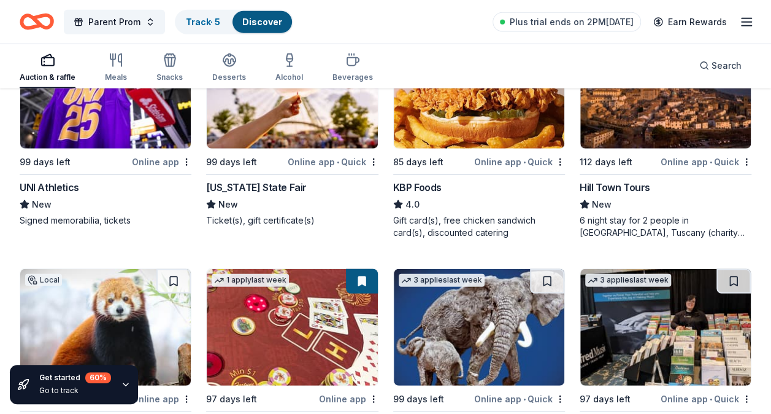
scroll to position [1726, 0]
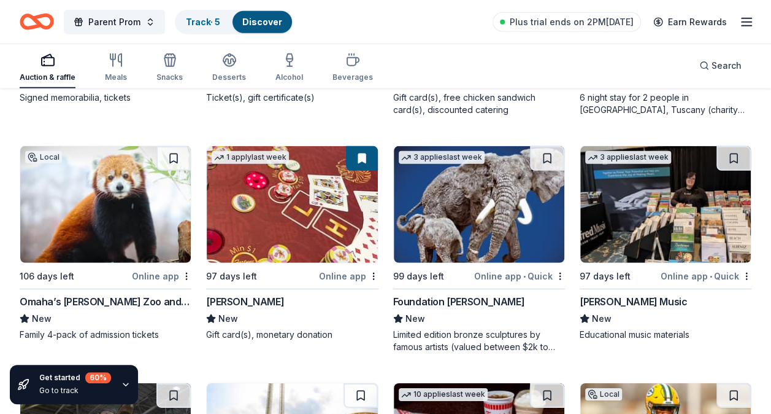
click at [85, 201] on img at bounding box center [105, 204] width 171 height 117
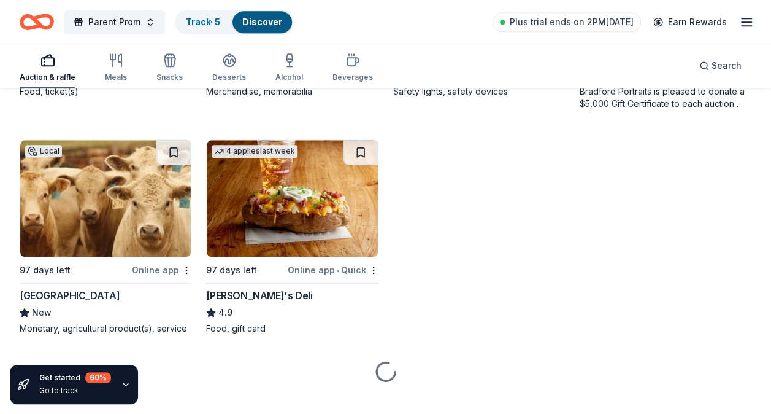
scroll to position [2770, 0]
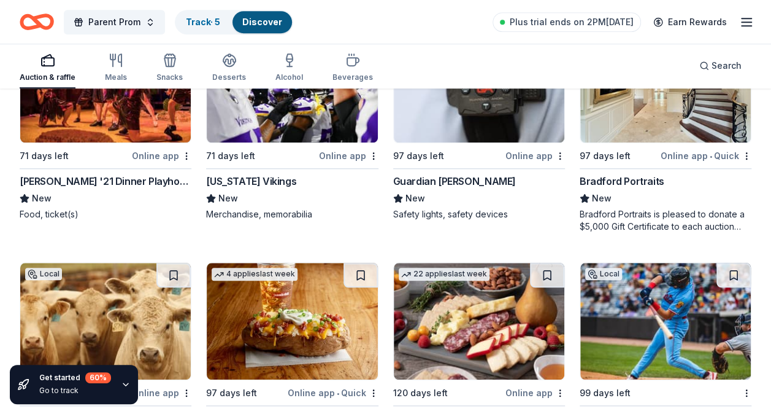
click at [306, 114] on img at bounding box center [292, 84] width 171 height 117
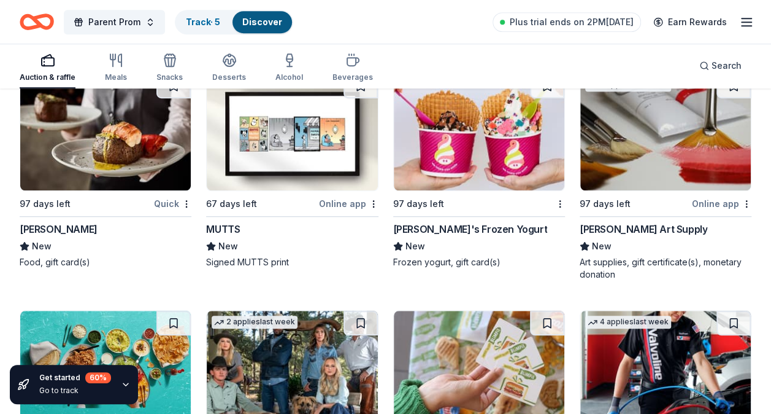
scroll to position [4944, 0]
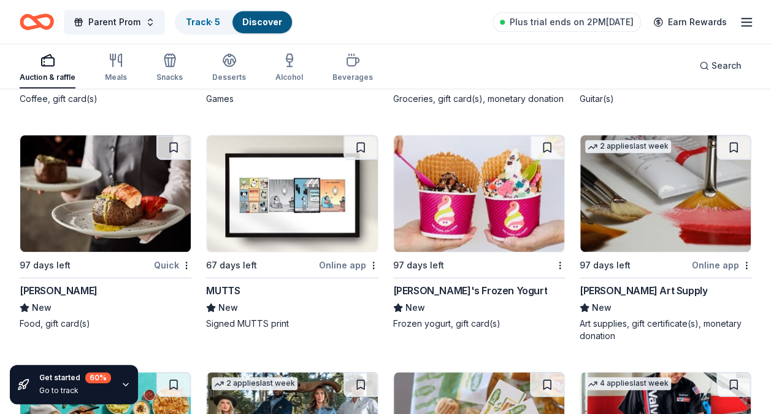
click at [83, 196] on img at bounding box center [105, 193] width 171 height 117
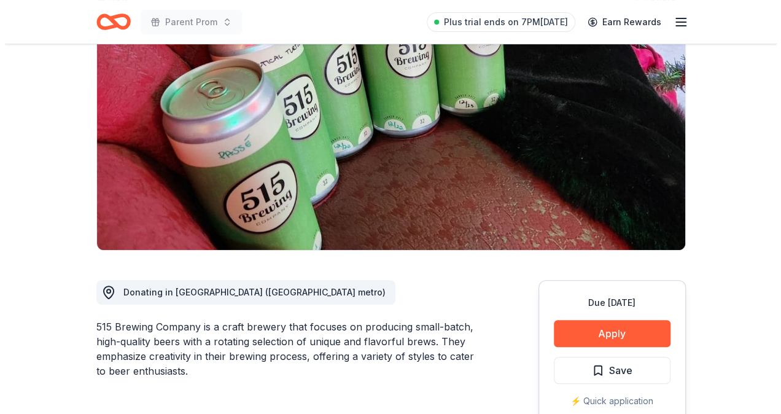
scroll to position [245, 0]
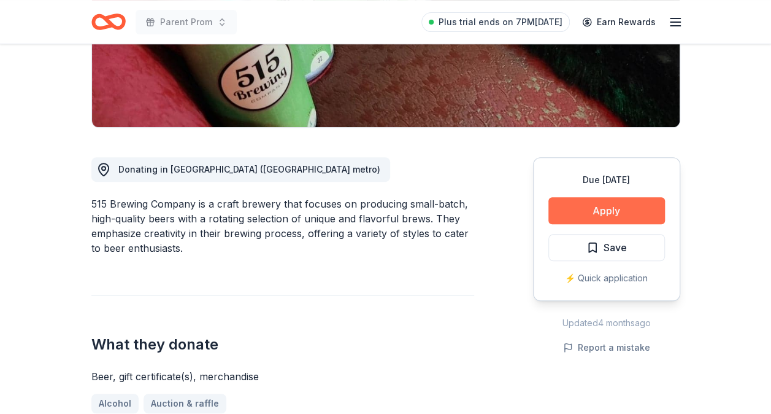
click at [565, 207] on button "Apply" at bounding box center [607, 210] width 117 height 27
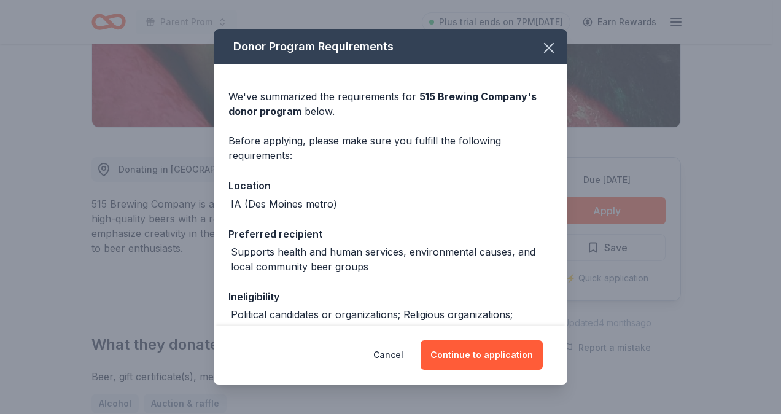
scroll to position [123, 0]
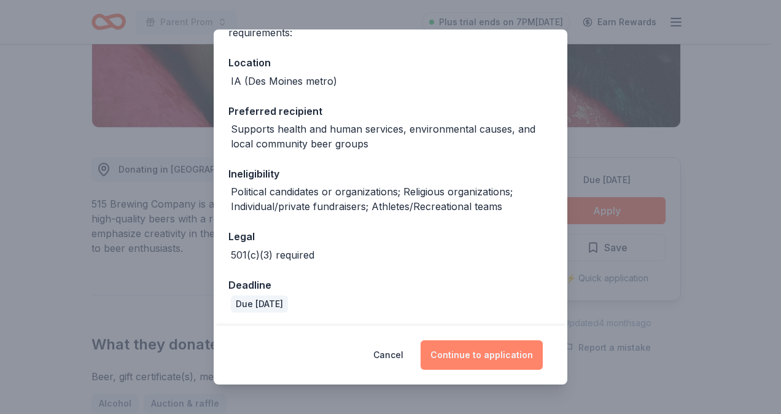
click at [458, 360] on button "Continue to application" at bounding box center [481, 354] width 122 height 29
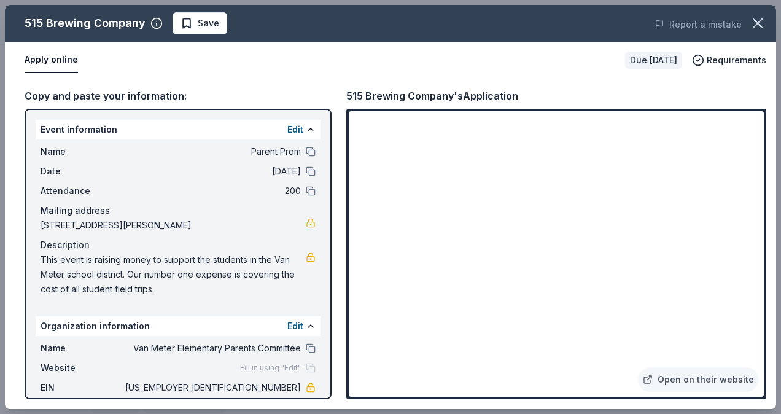
scroll to position [1423, 0]
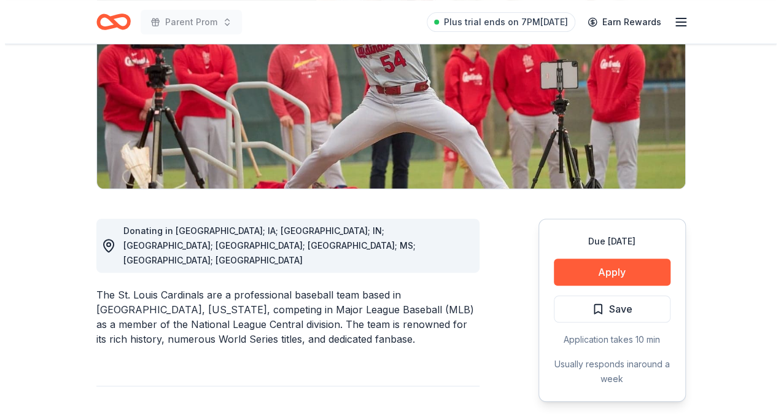
scroll to position [245, 0]
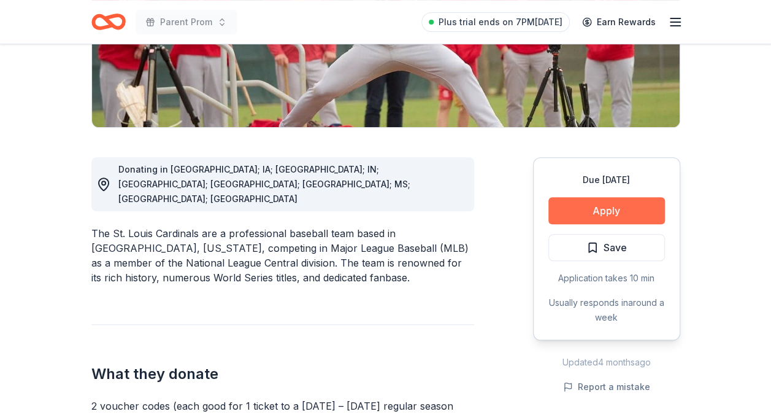
click at [609, 211] on button "Apply" at bounding box center [607, 210] width 117 height 27
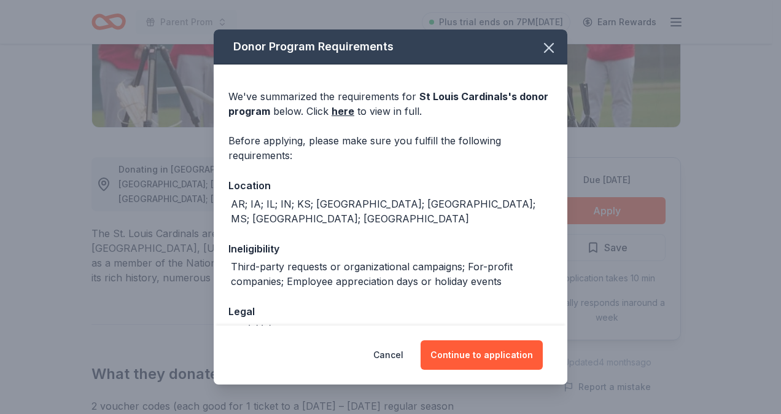
scroll to position [109, 0]
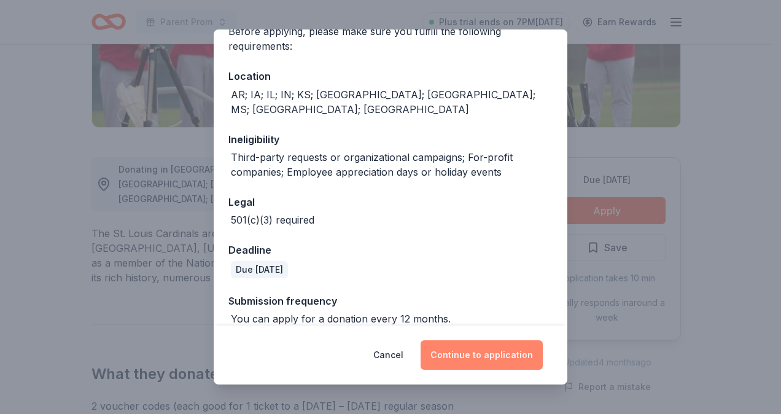
click at [461, 352] on button "Continue to application" at bounding box center [481, 354] width 122 height 29
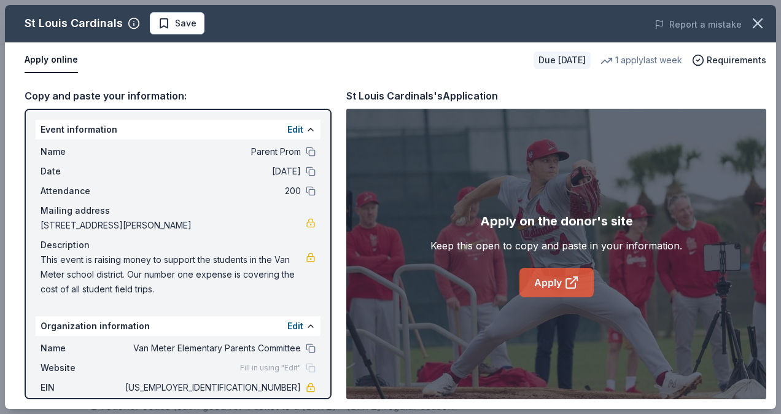
click at [546, 282] on link "Apply" at bounding box center [556, 282] width 74 height 29
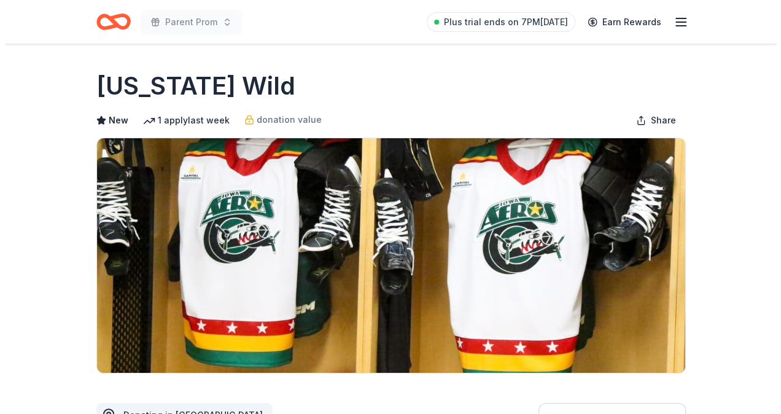
scroll to position [245, 0]
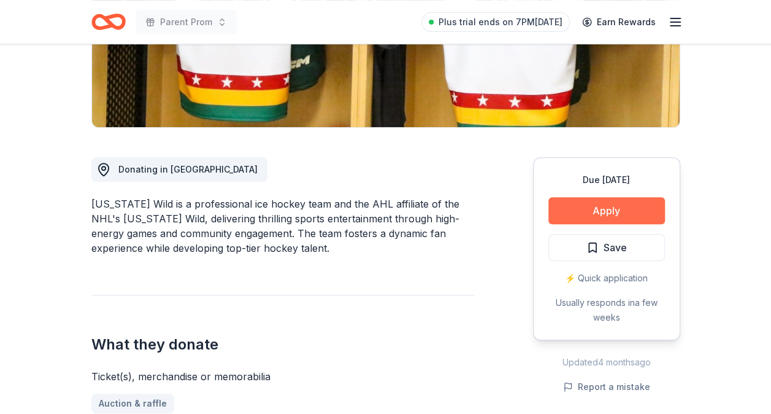
click at [660, 213] on button "Apply" at bounding box center [607, 210] width 117 height 27
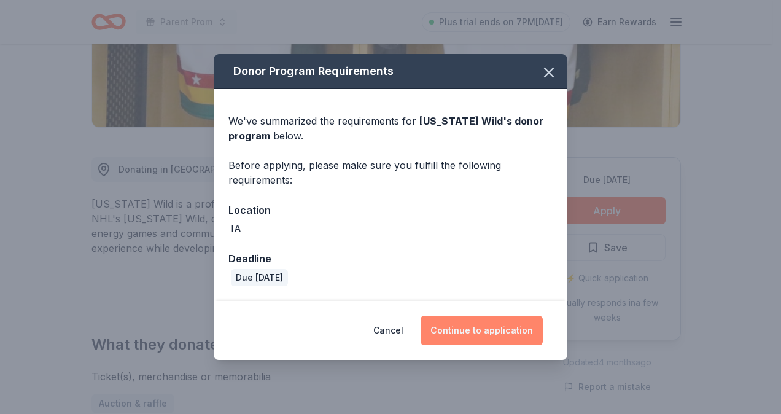
click at [465, 333] on button "Continue to application" at bounding box center [481, 329] width 122 height 29
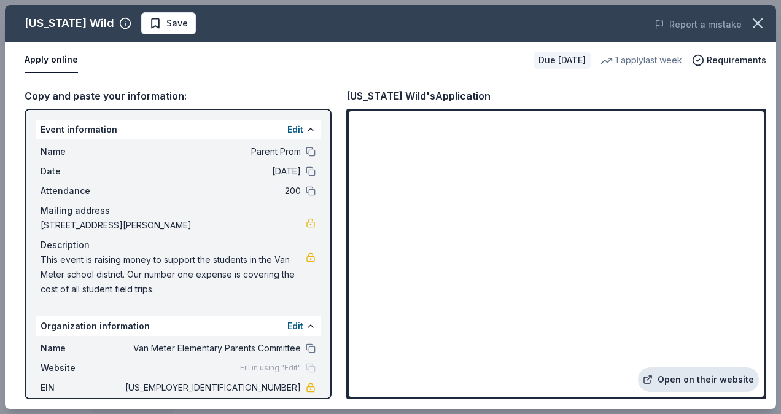
click at [711, 380] on link "Open on their website" at bounding box center [698, 379] width 121 height 25
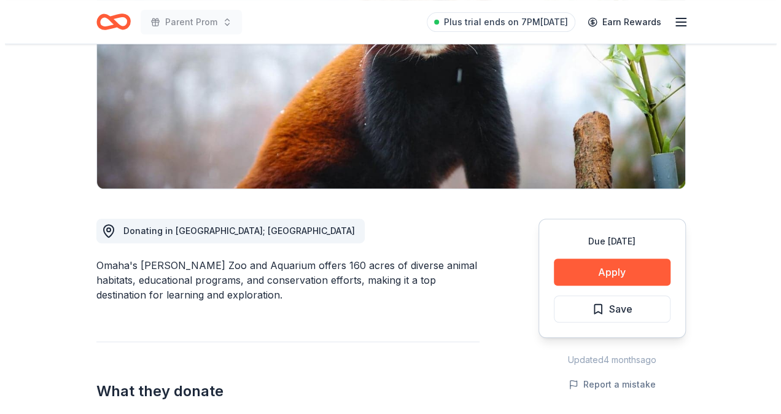
scroll to position [245, 0]
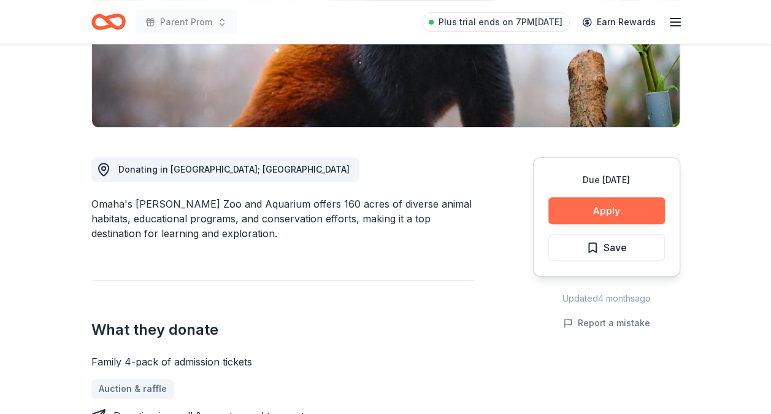
click at [574, 211] on button "Apply" at bounding box center [607, 210] width 117 height 27
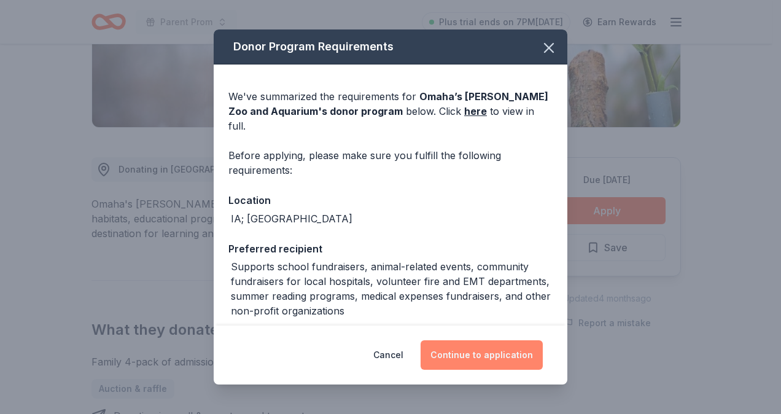
click at [470, 354] on button "Continue to application" at bounding box center [481, 354] width 122 height 29
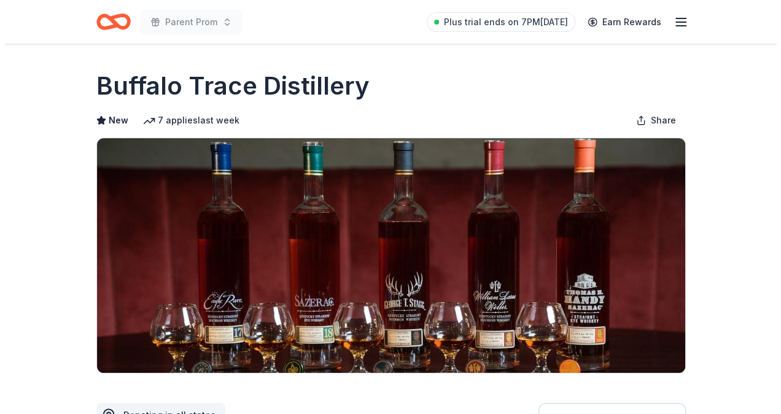
scroll to position [184, 0]
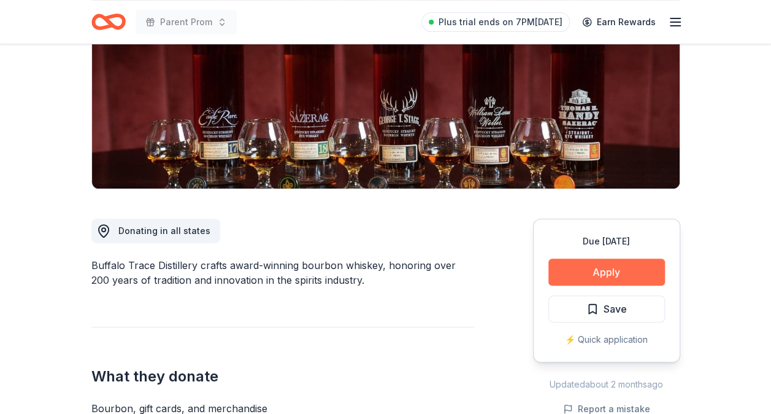
click at [637, 274] on button "Apply" at bounding box center [607, 271] width 117 height 27
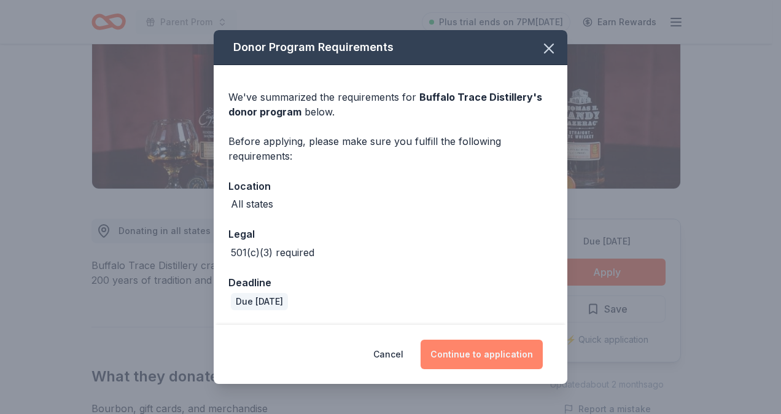
click at [502, 352] on button "Continue to application" at bounding box center [481, 353] width 122 height 29
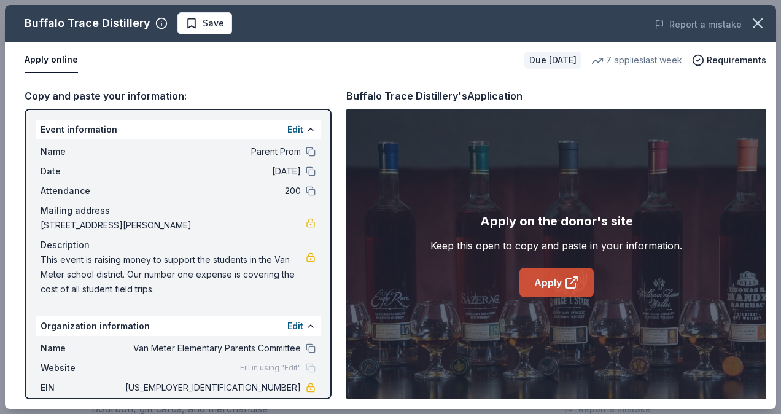
click at [549, 277] on link "Apply" at bounding box center [556, 282] width 74 height 29
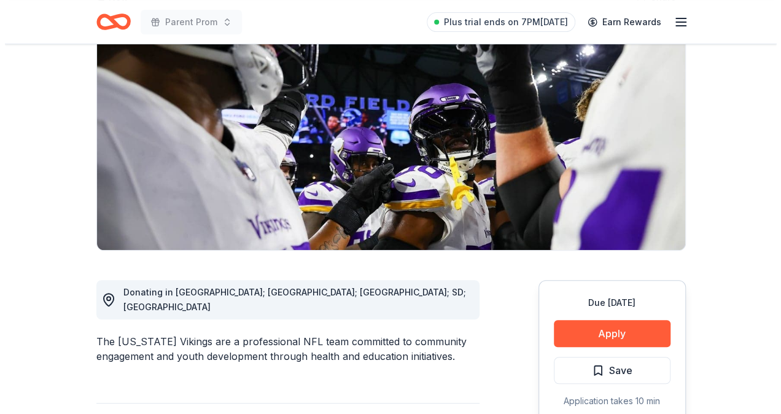
scroll to position [245, 0]
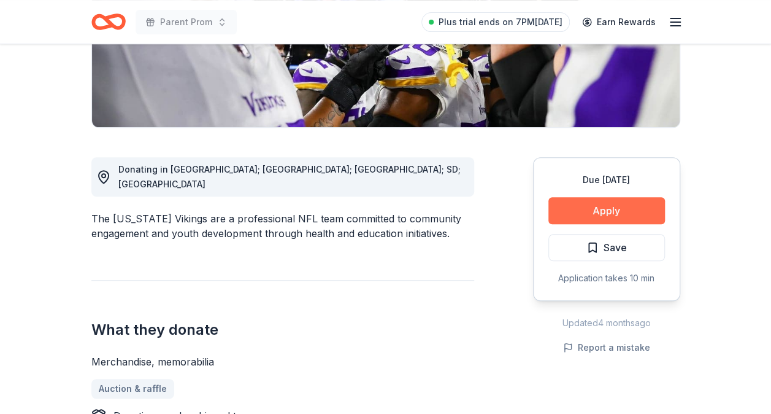
click at [614, 206] on button "Apply" at bounding box center [607, 210] width 117 height 27
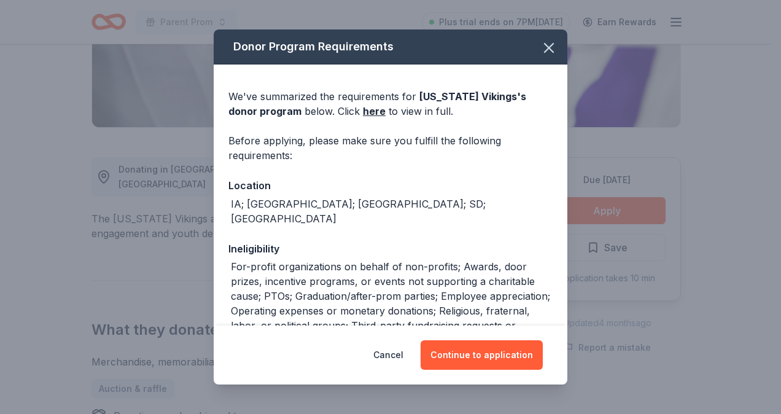
scroll to position [184, 0]
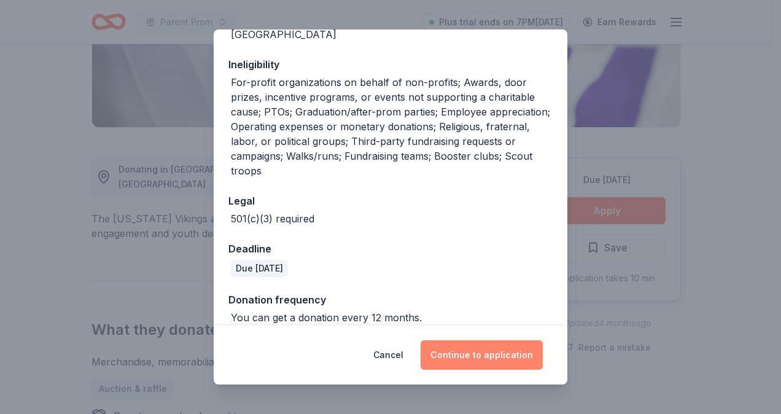
click at [489, 354] on button "Continue to application" at bounding box center [481, 354] width 122 height 29
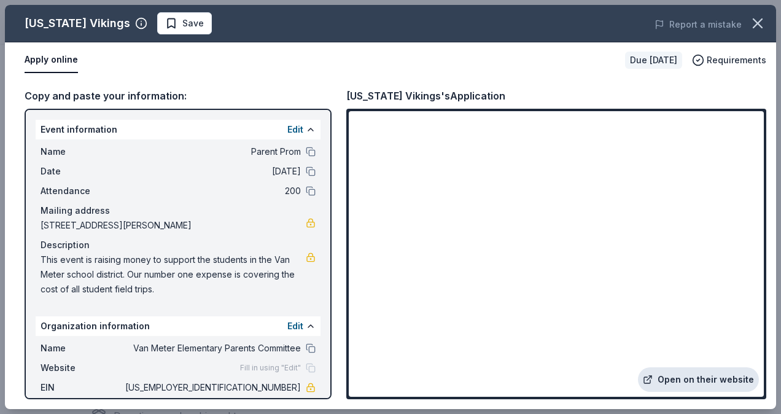
click at [695, 373] on link "Open on their website" at bounding box center [698, 379] width 121 height 25
